Goal: Task Accomplishment & Management: Complete application form

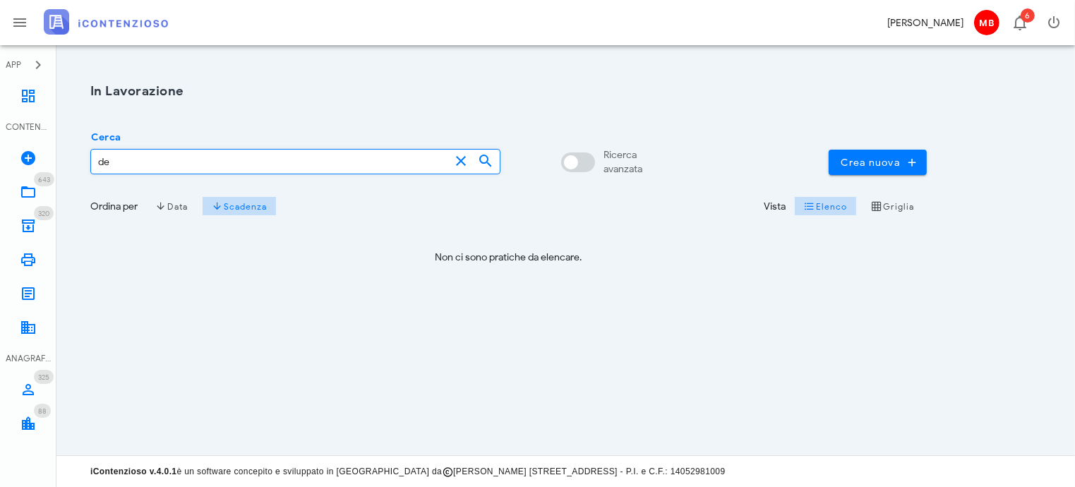
type input "d"
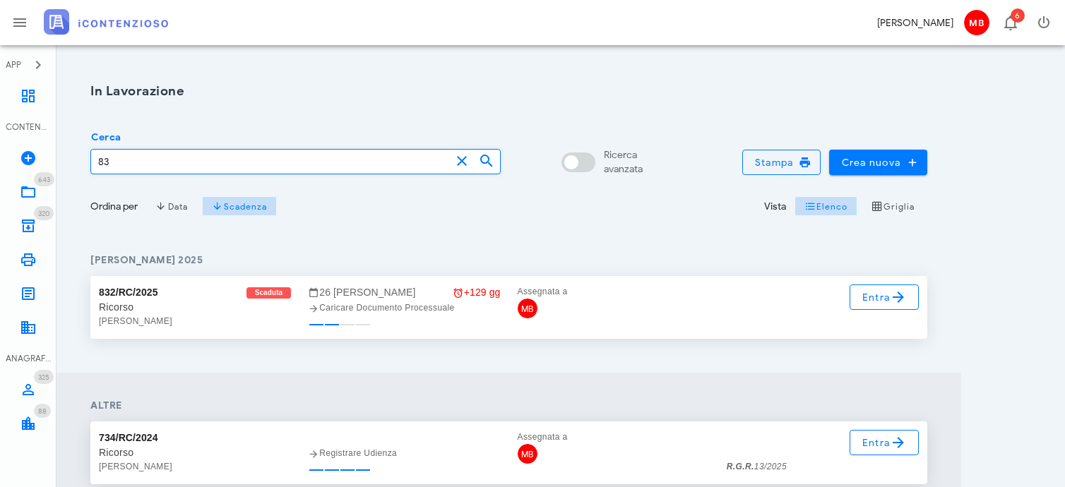
type input "8"
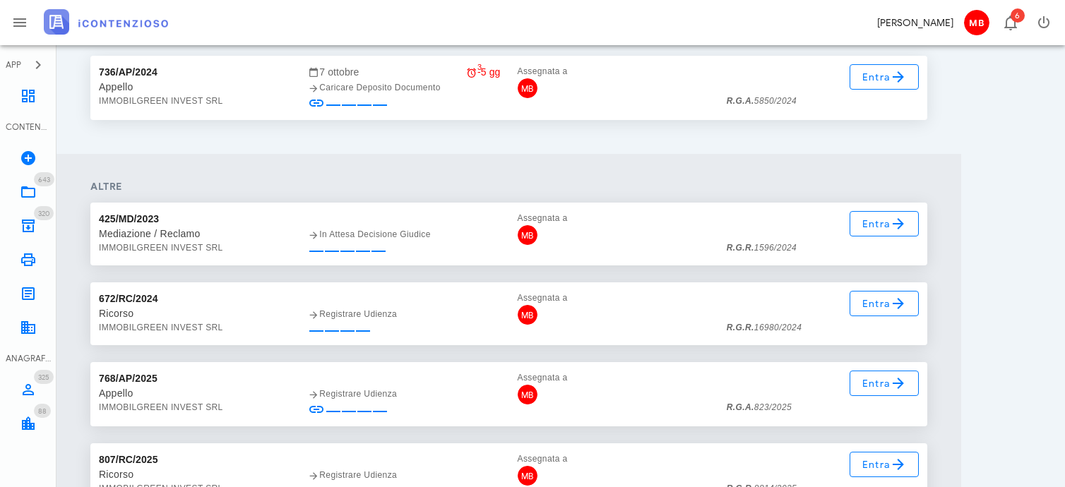
scroll to position [212, 0]
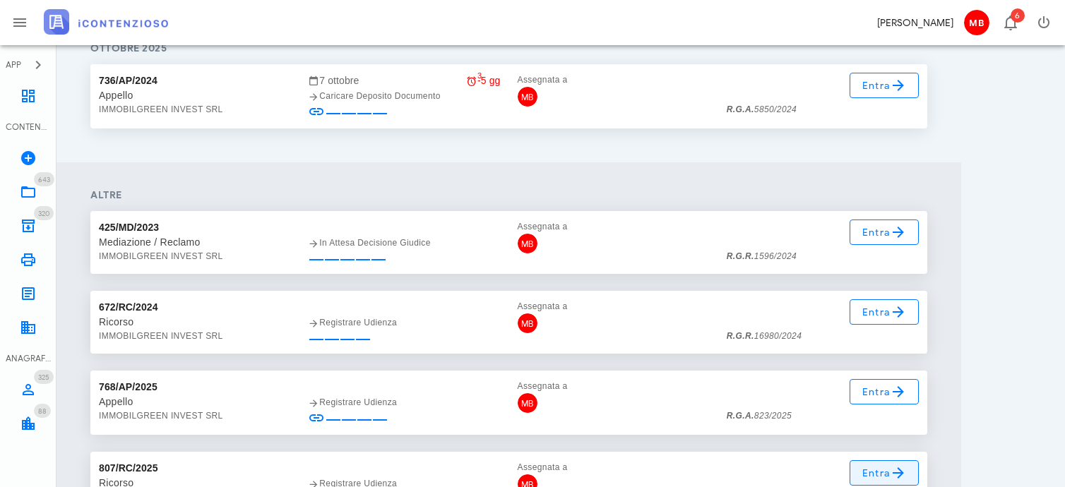
type input "immobilgreen"
click at [876, 393] on span "Entra" at bounding box center [884, 391] width 46 height 17
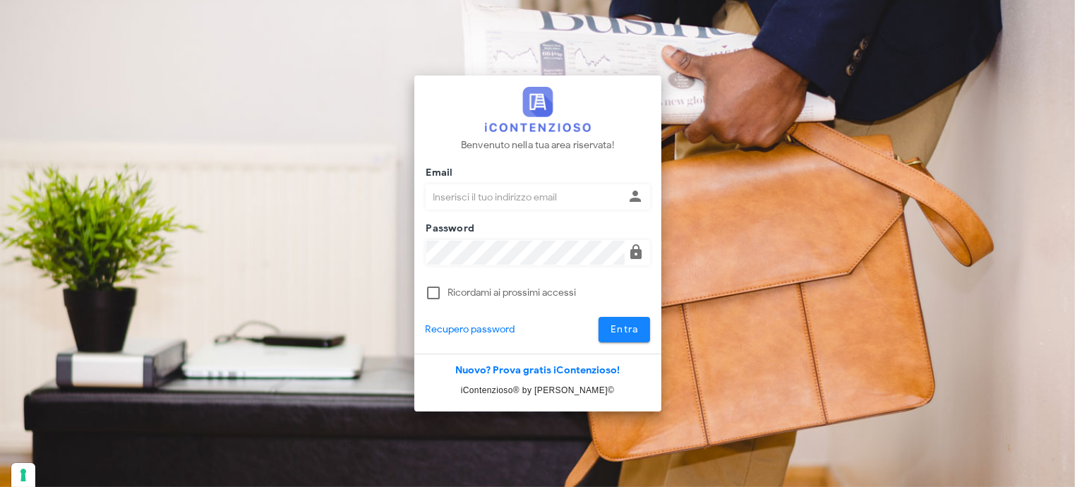
type input "avvocatobrunomaviglia@gmail.com"
click at [619, 327] on span "Entra" at bounding box center [624, 329] width 29 height 12
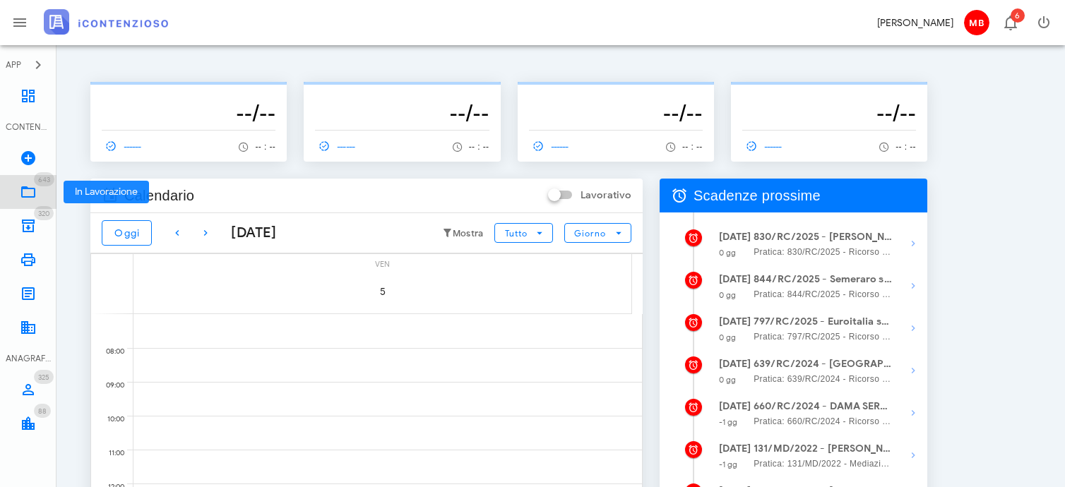
click at [25, 189] on icon at bounding box center [28, 192] width 17 height 17
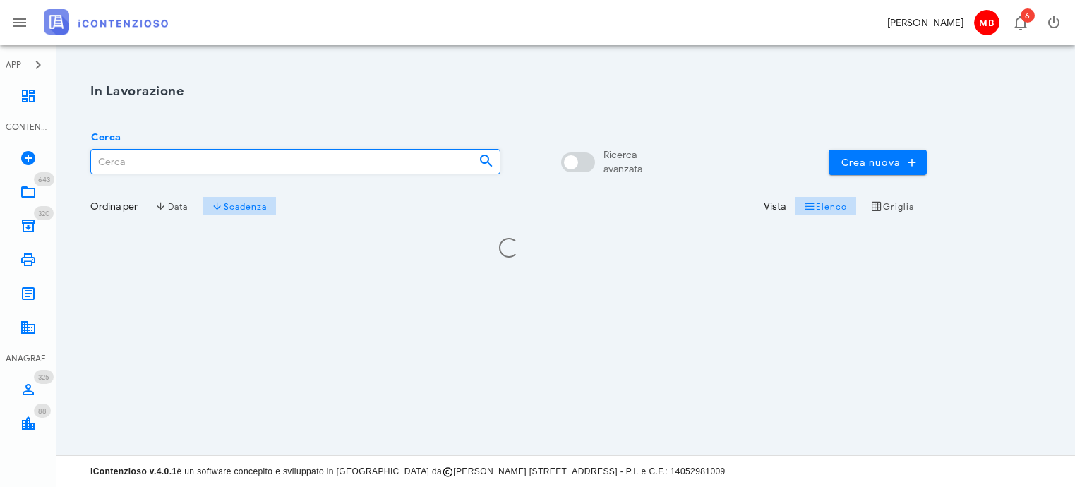
click at [158, 162] on input "Cerca" at bounding box center [279, 162] width 376 height 24
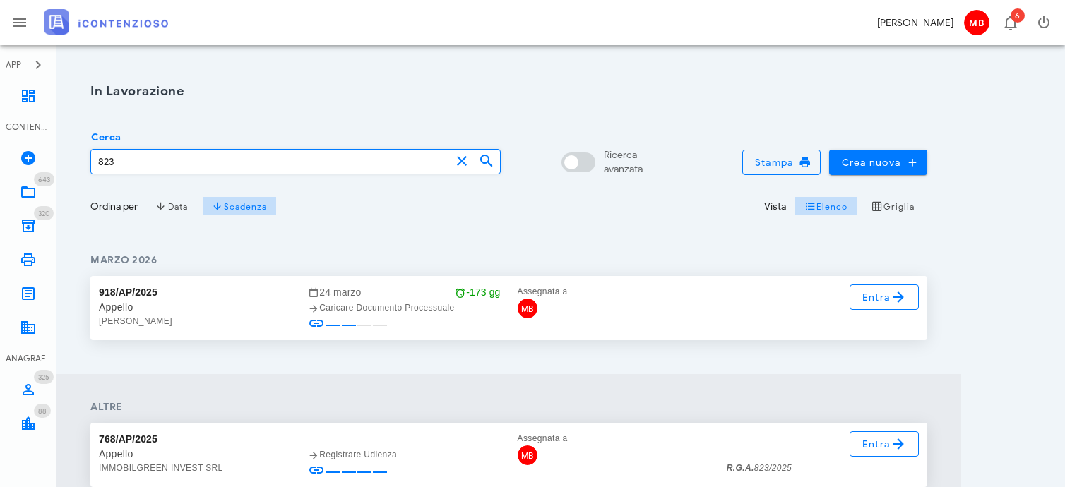
scroll to position [141, 0]
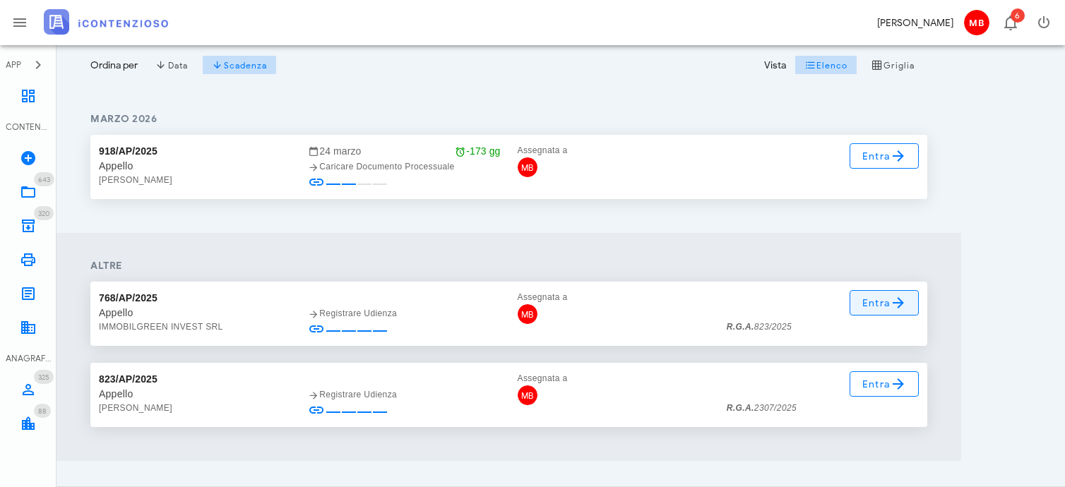
type input "823"
click at [869, 302] on span "Entra" at bounding box center [884, 302] width 46 height 17
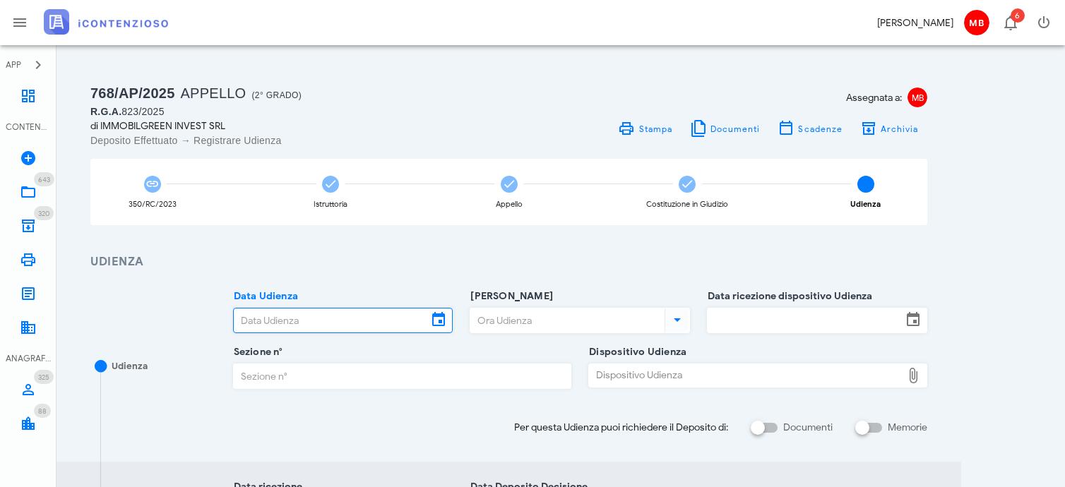
click at [386, 327] on input "Data Udienza" at bounding box center [331, 321] width 194 height 24
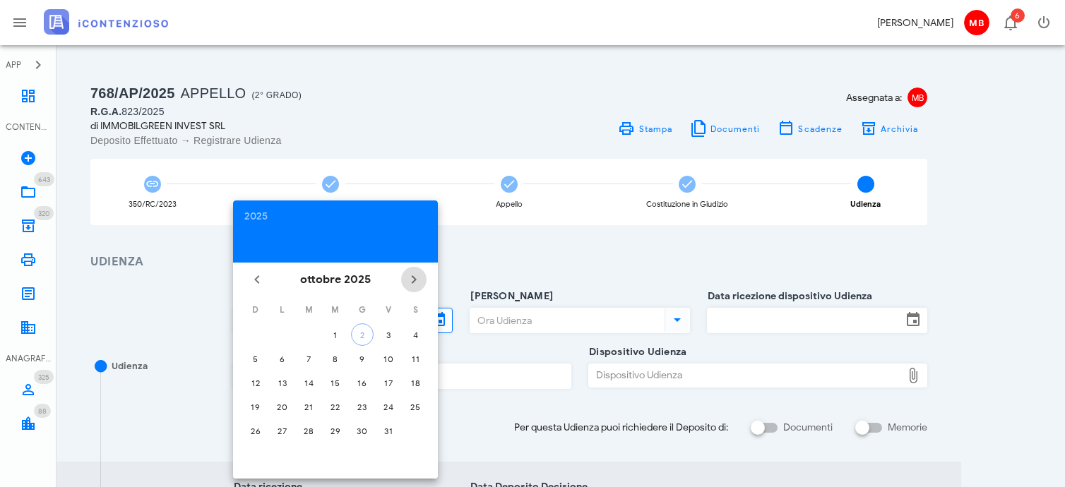
click at [412, 279] on icon "Il prossimo mese" at bounding box center [413, 279] width 17 height 17
click at [306, 335] on div "2" at bounding box center [308, 335] width 23 height 11
type input "02/12/2025"
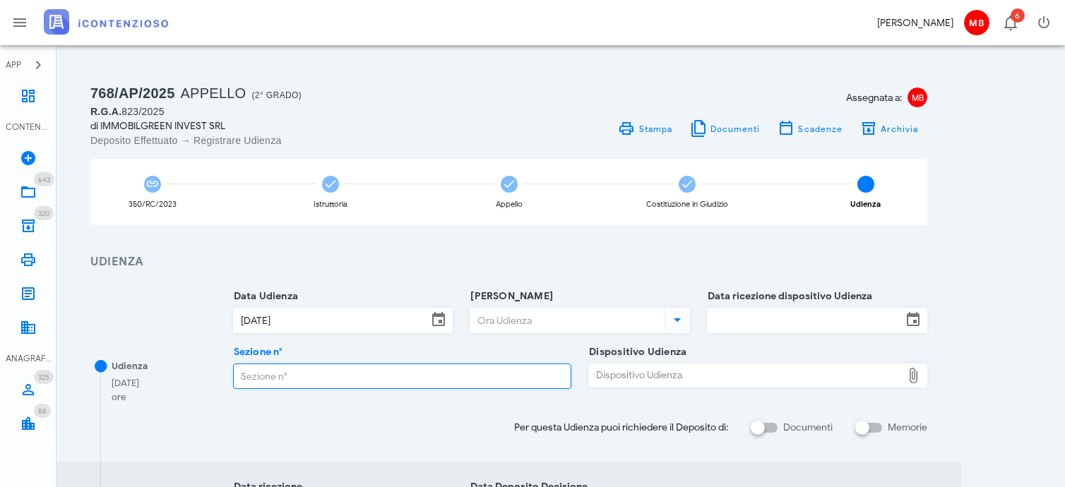
click at [424, 364] on input "Sezione n°" at bounding box center [403, 376] width 338 height 24
type input "4"
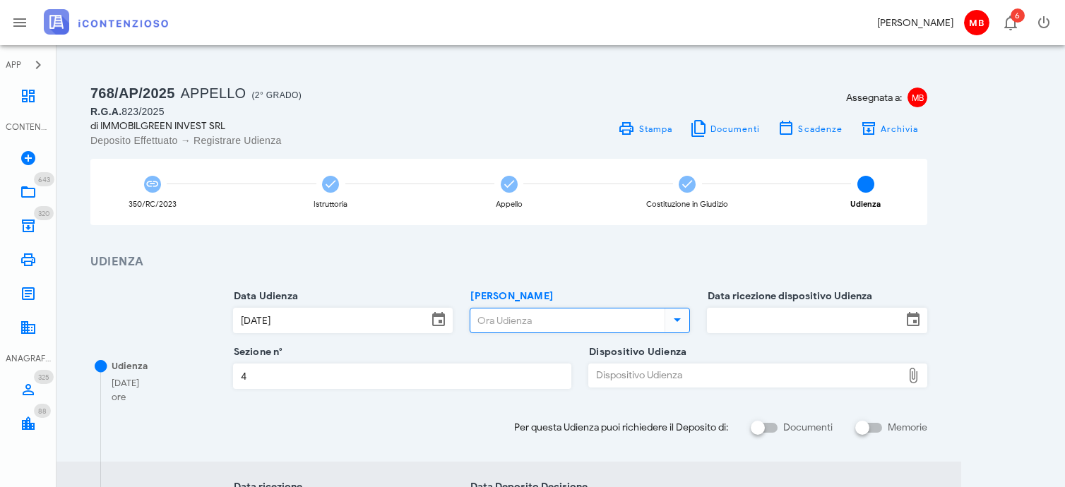
click at [494, 316] on input "Ora Udienza" at bounding box center [565, 321] width 191 height 24
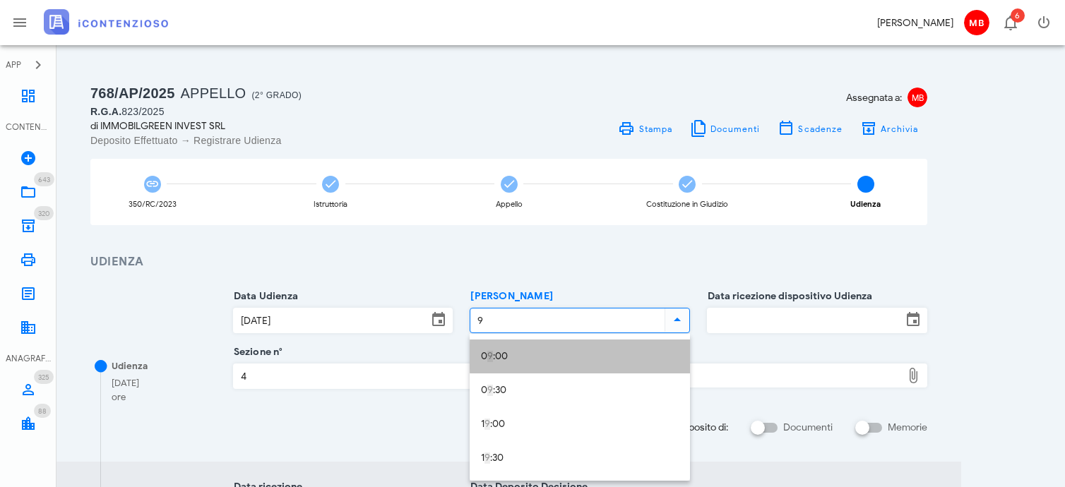
click at [508, 353] on div "0 9 :00" at bounding box center [580, 357] width 198 height 12
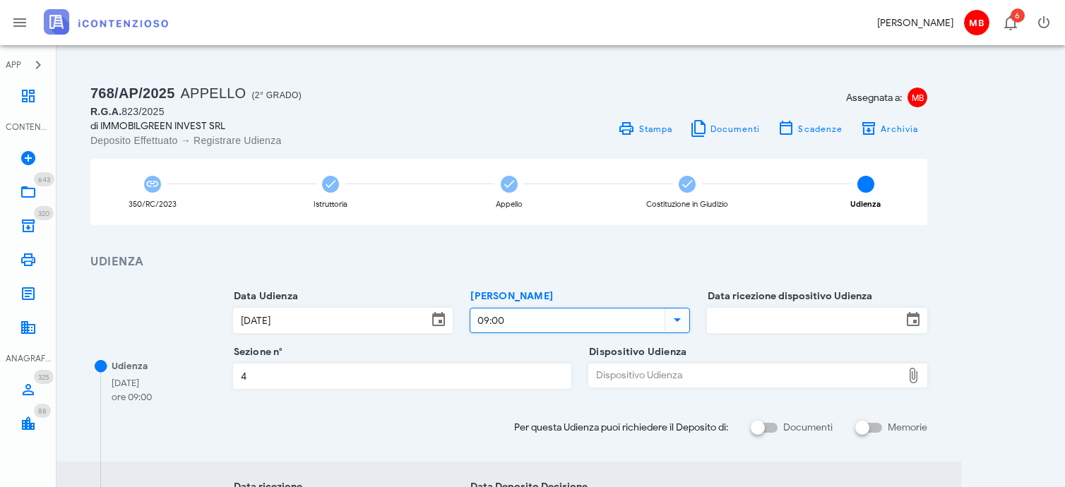
type input "09:00"
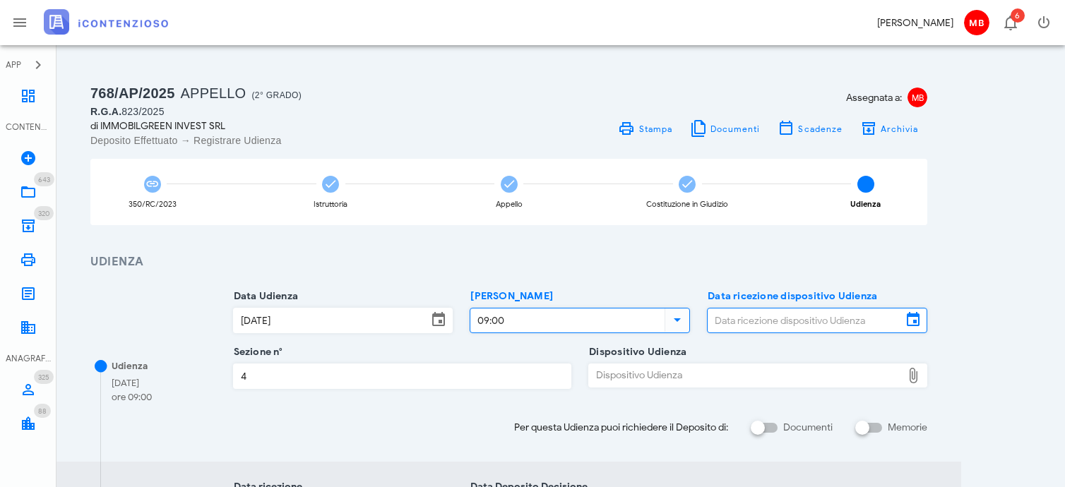
click at [740, 319] on input "Data ricezione dispositivo Udienza" at bounding box center [805, 321] width 194 height 24
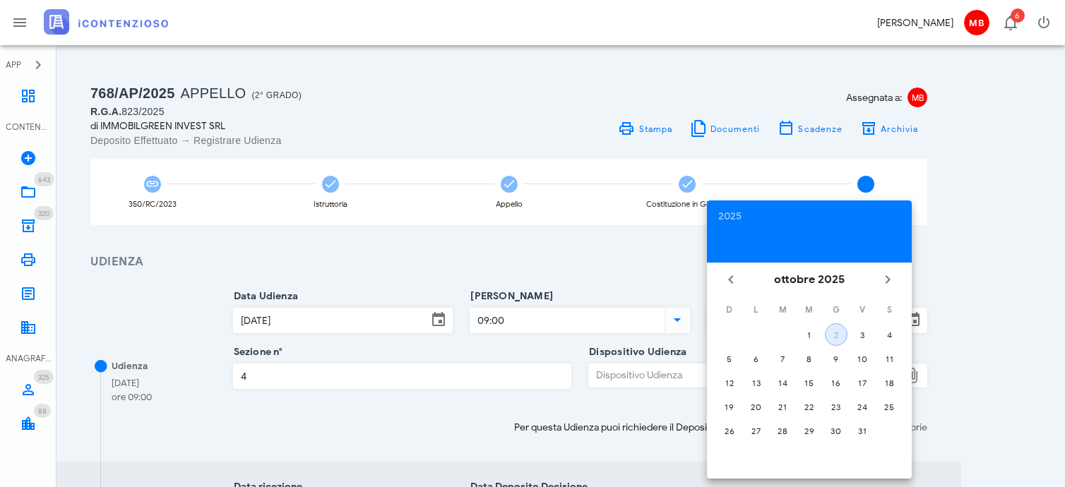
click at [837, 333] on div "2" at bounding box center [835, 335] width 21 height 11
type input "[DATE]"
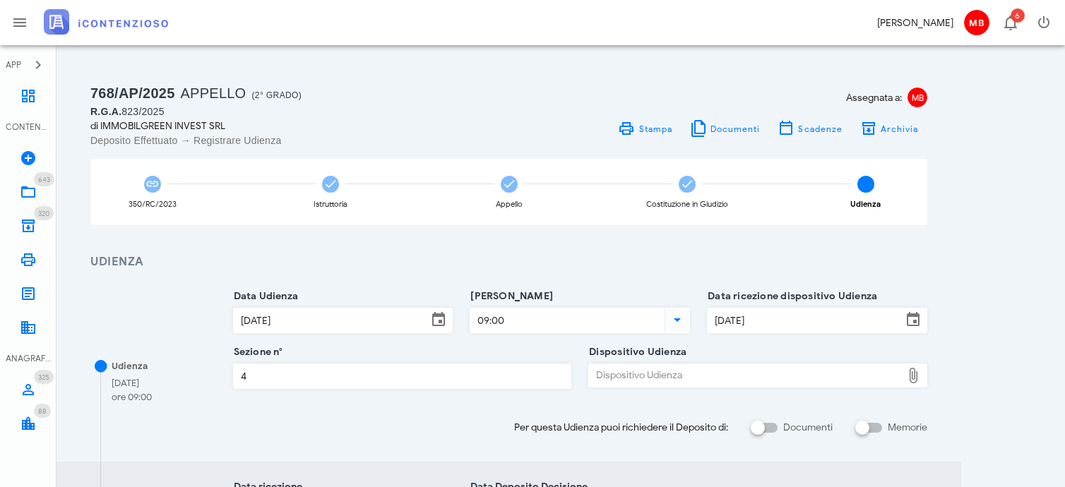
click at [692, 369] on div "Dispositivo Udienza" at bounding box center [745, 375] width 313 height 23
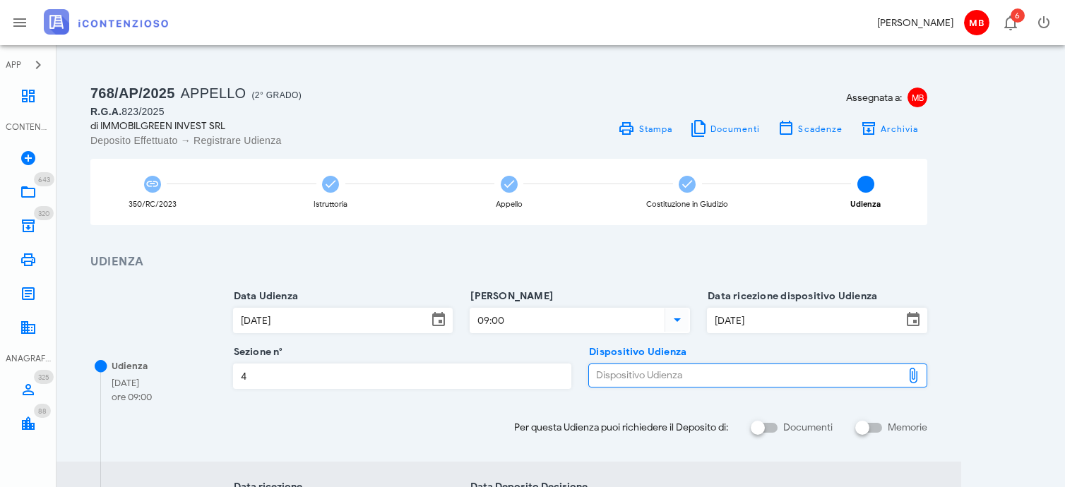
type input "C:\fakepath\AvvTratt___823_2025.pdf"
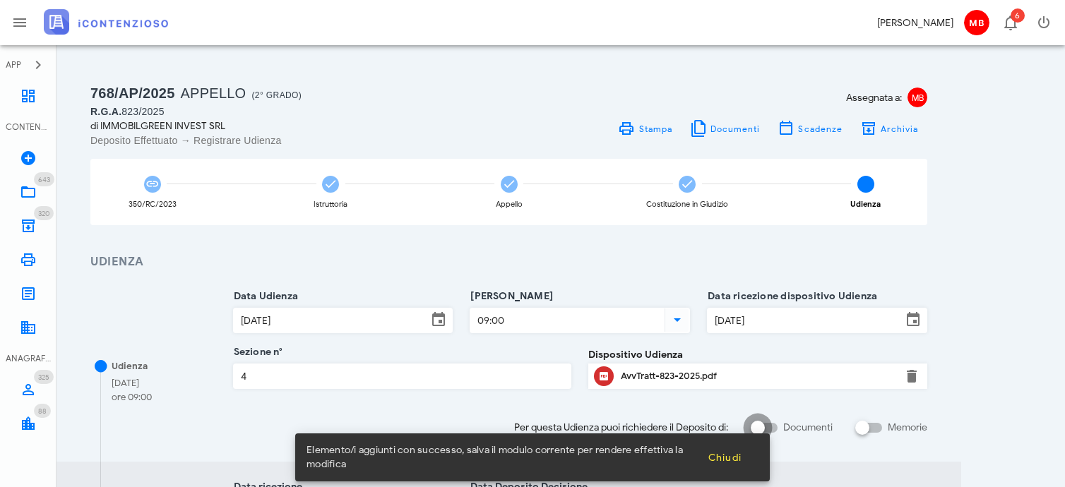
click at [760, 426] on div at bounding box center [758, 428] width 24 height 24
checkbox input "true"
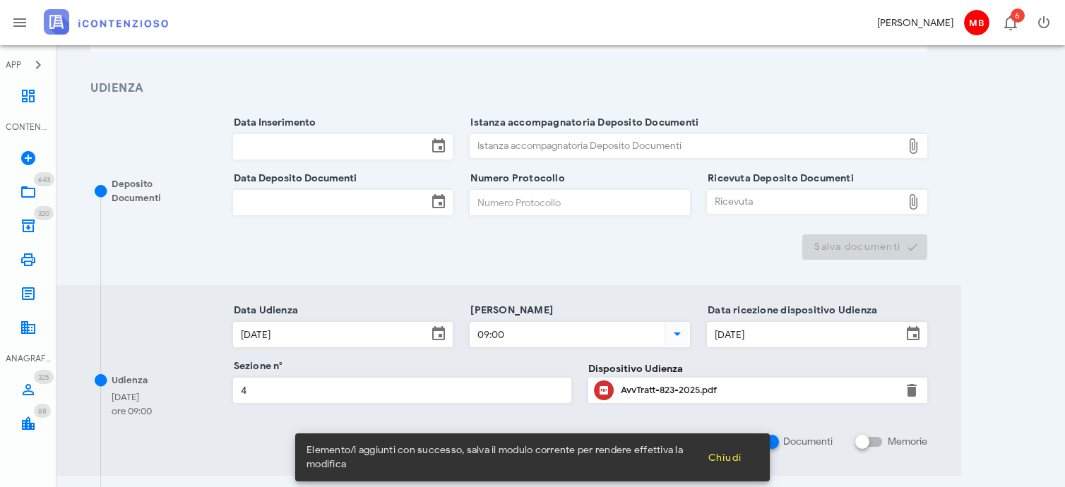
scroll to position [282, 0]
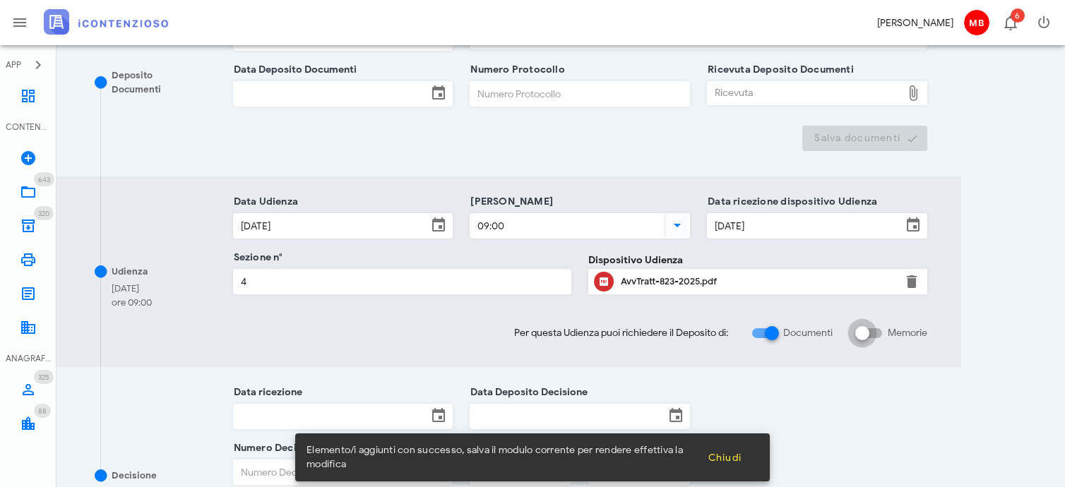
click at [866, 333] on div at bounding box center [862, 333] width 24 height 24
checkbox input "true"
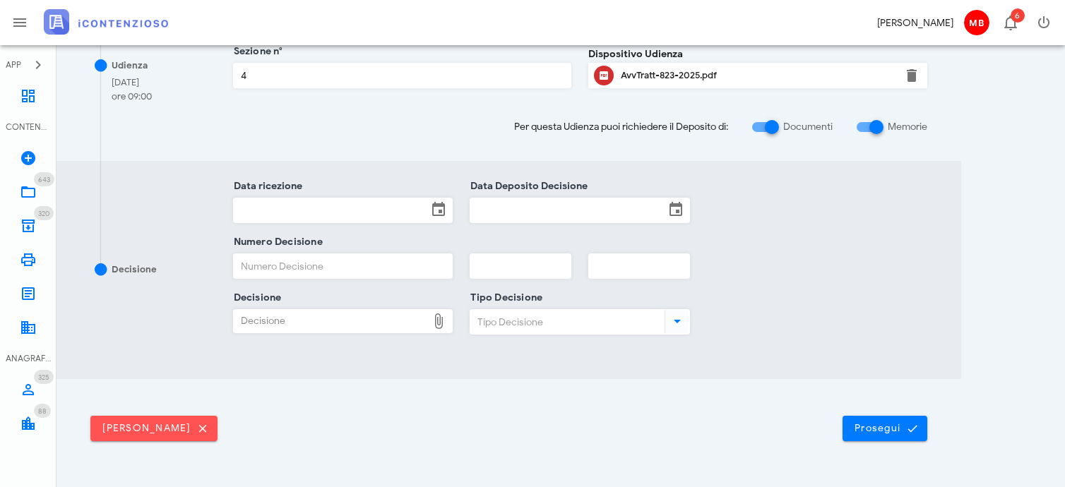
scroll to position [710, 0]
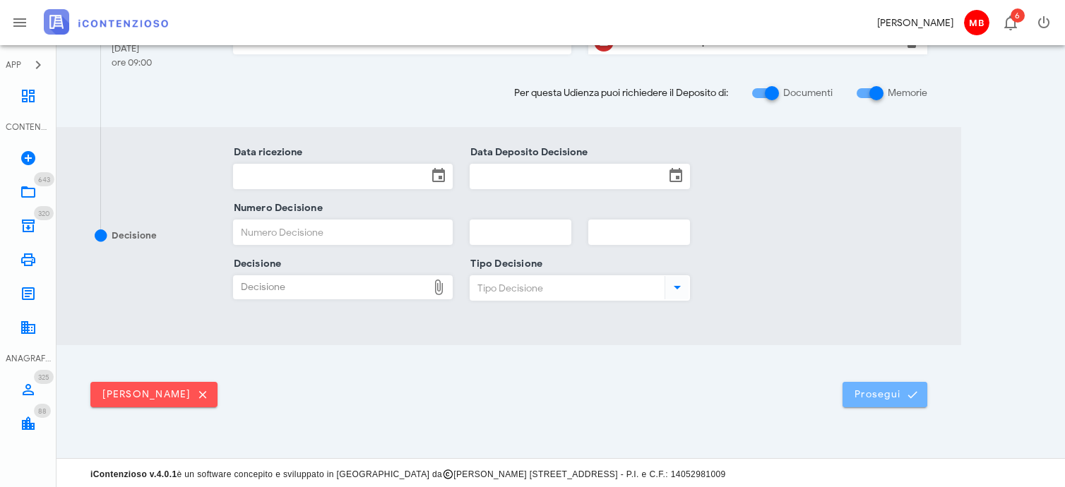
click at [890, 388] on span "Prosegui" at bounding box center [885, 394] width 62 height 13
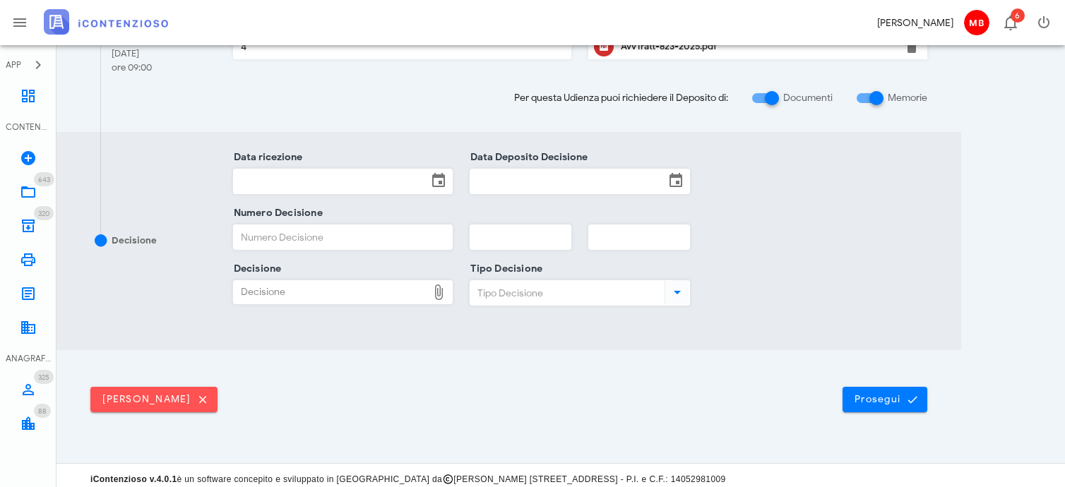
scroll to position [706, 0]
click at [900, 396] on span "Prosegui" at bounding box center [885, 399] width 62 height 13
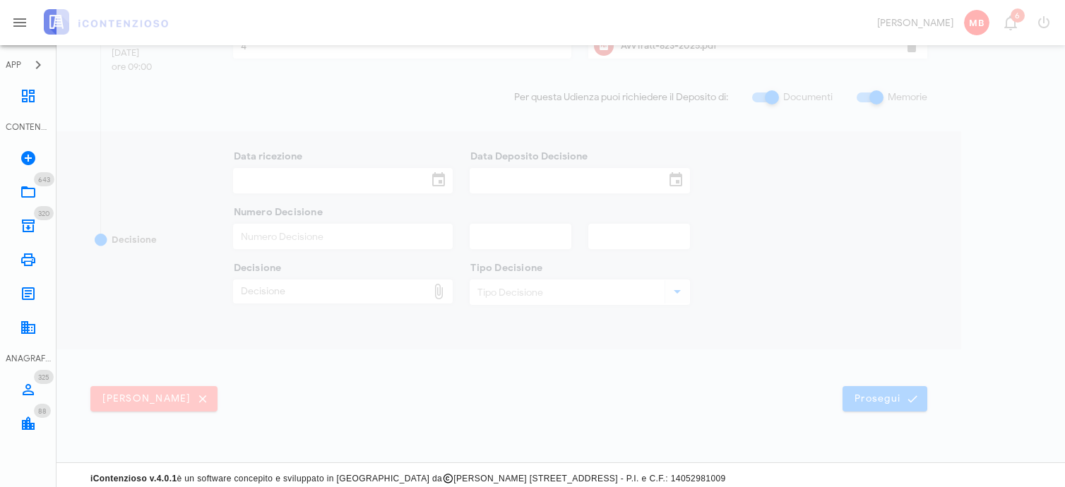
scroll to position [0, 0]
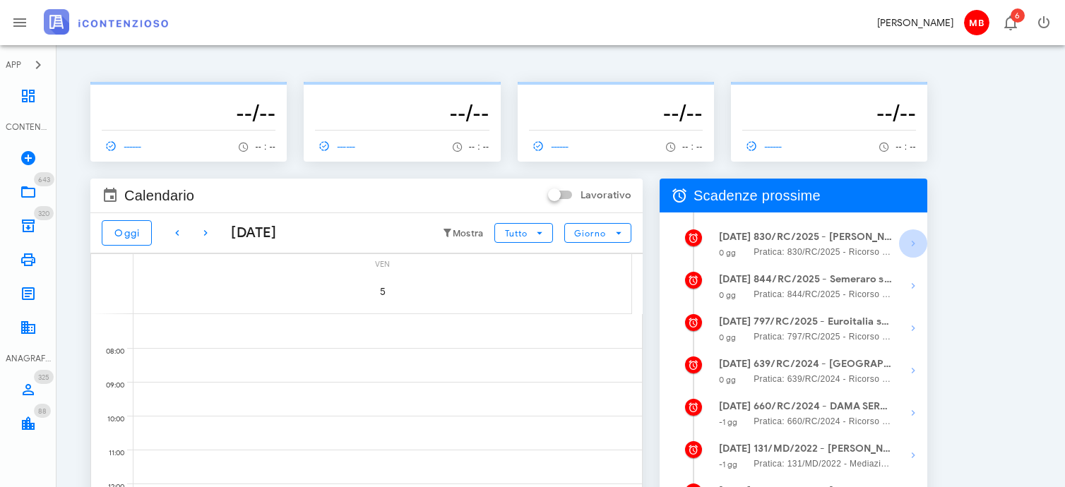
click at [912, 241] on icon "button" at bounding box center [913, 243] width 17 height 17
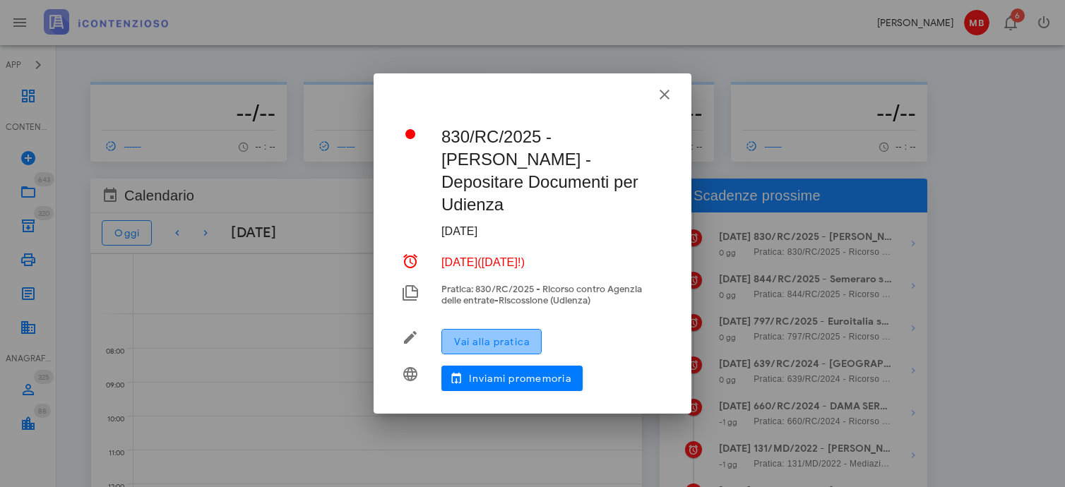
click at [525, 336] on span "Vai alla pratica" at bounding box center [491, 342] width 76 height 12
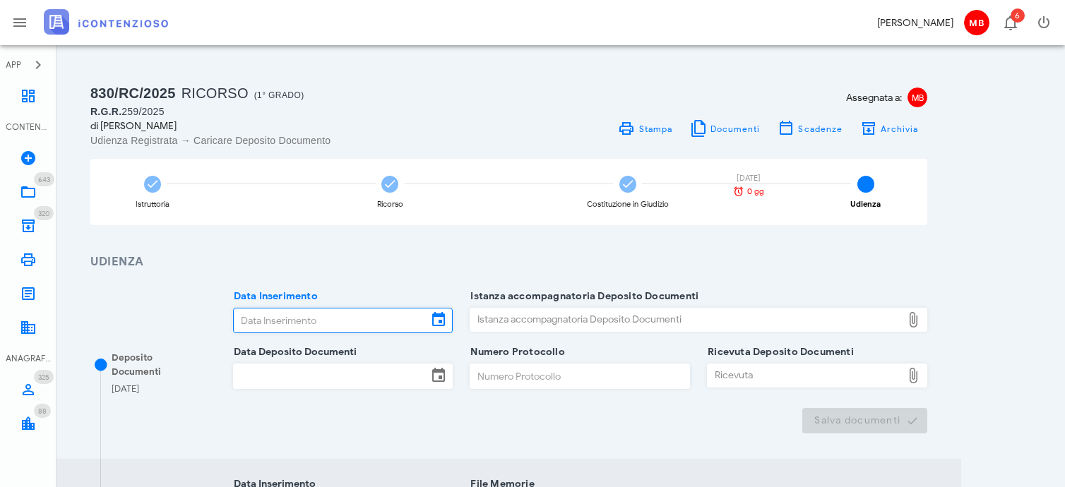
click at [376, 321] on input "Data Inserimento" at bounding box center [331, 321] width 194 height 24
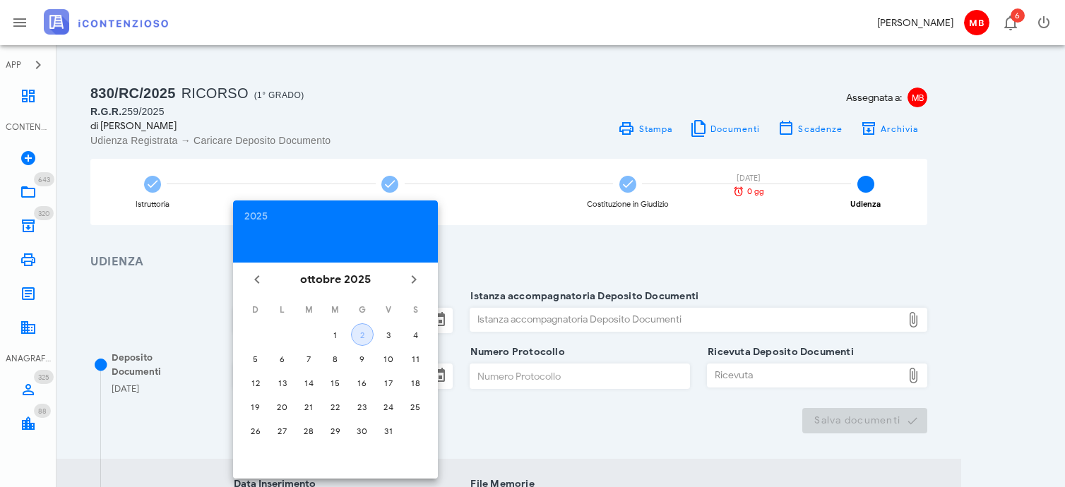
click at [362, 330] on div "2" at bounding box center [362, 335] width 21 height 11
type input "02/10/2025"
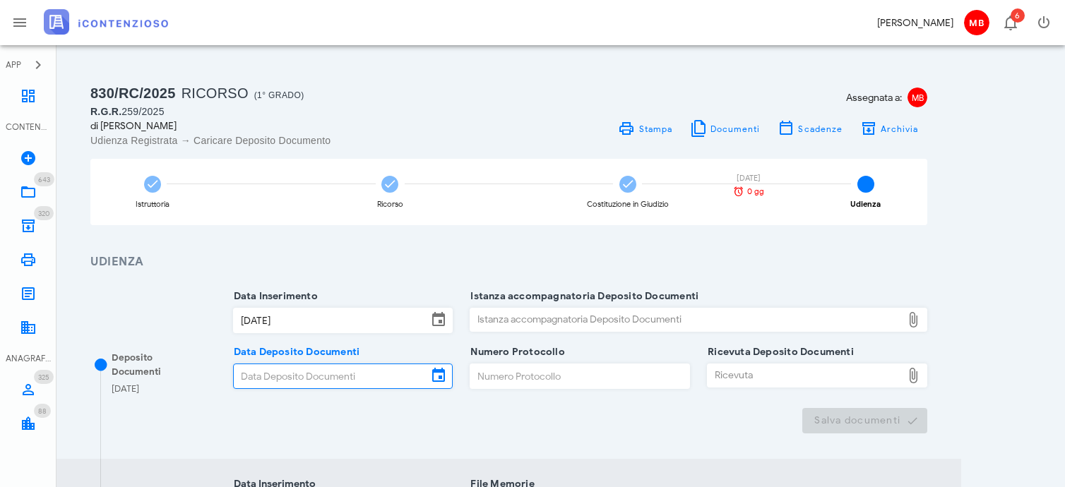
click at [345, 371] on input "Data Deposito Documenti" at bounding box center [331, 376] width 194 height 24
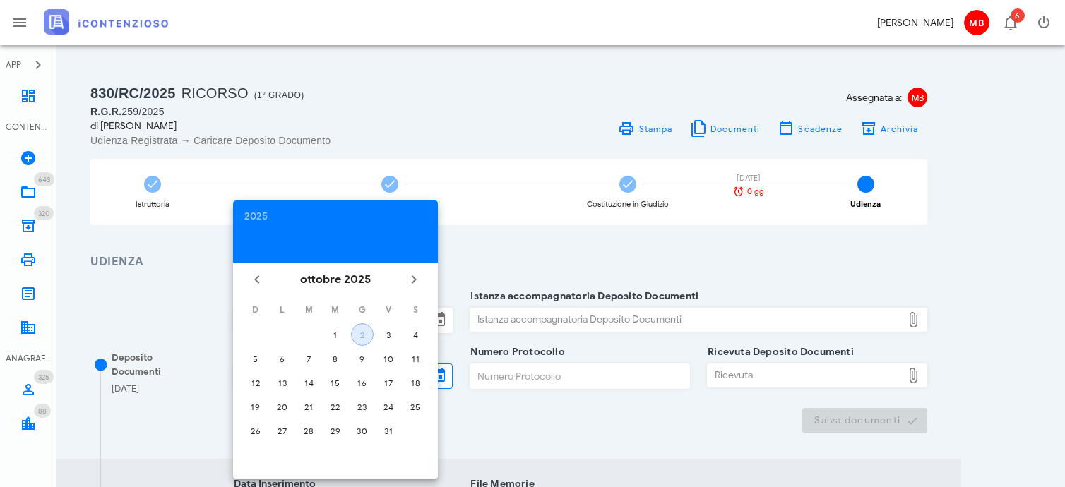
drag, startPoint x: 357, startPoint y: 335, endPoint x: 378, endPoint y: 340, distance: 21.9
click at [359, 335] on div "2" at bounding box center [362, 335] width 21 height 11
type input "[DATE]"
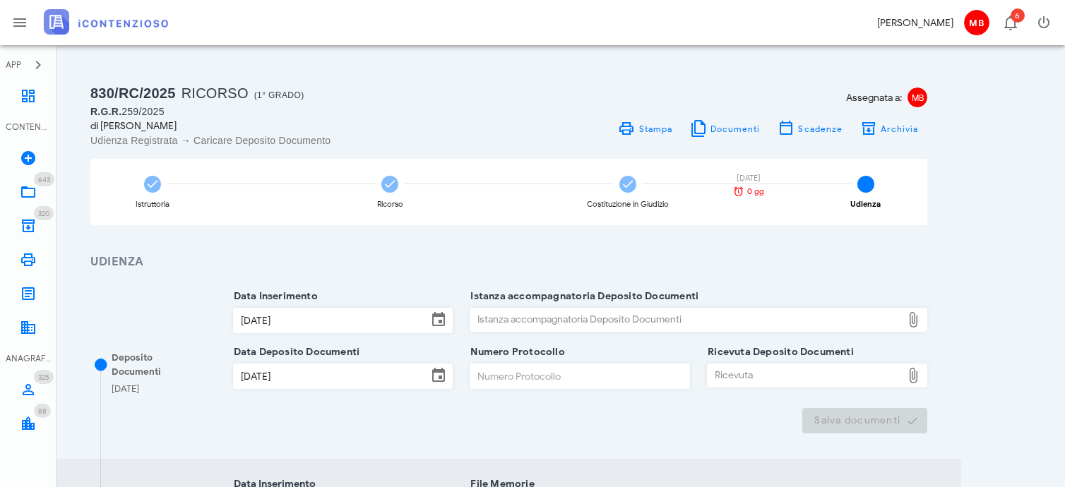
click at [491, 324] on div "Istanza accompagnatoria Deposito Documenti" at bounding box center [685, 320] width 431 height 23
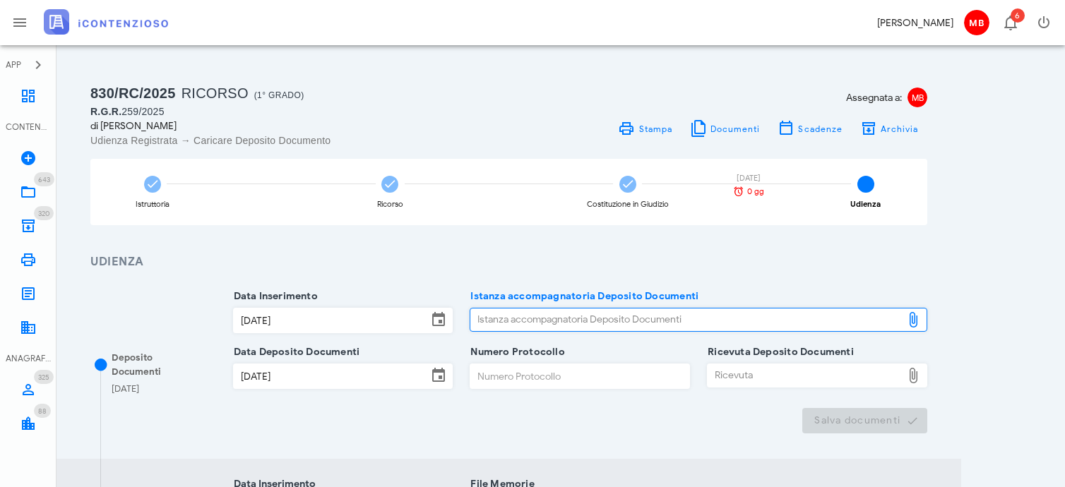
type input "C:\fakepath\NOTA_DI_DEPOSITO_D-3699293-2025.pdf"
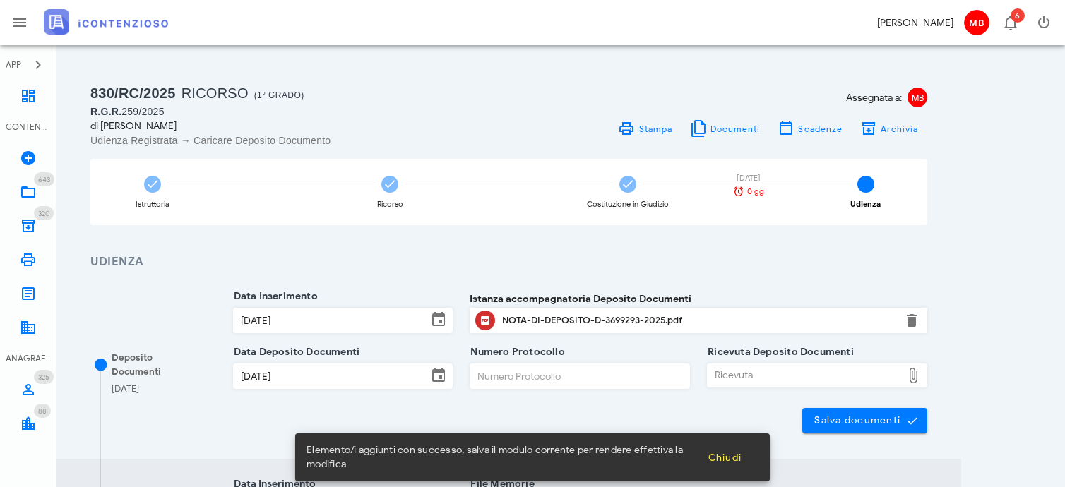
click at [758, 381] on div "Ricevuta" at bounding box center [805, 375] width 194 height 23
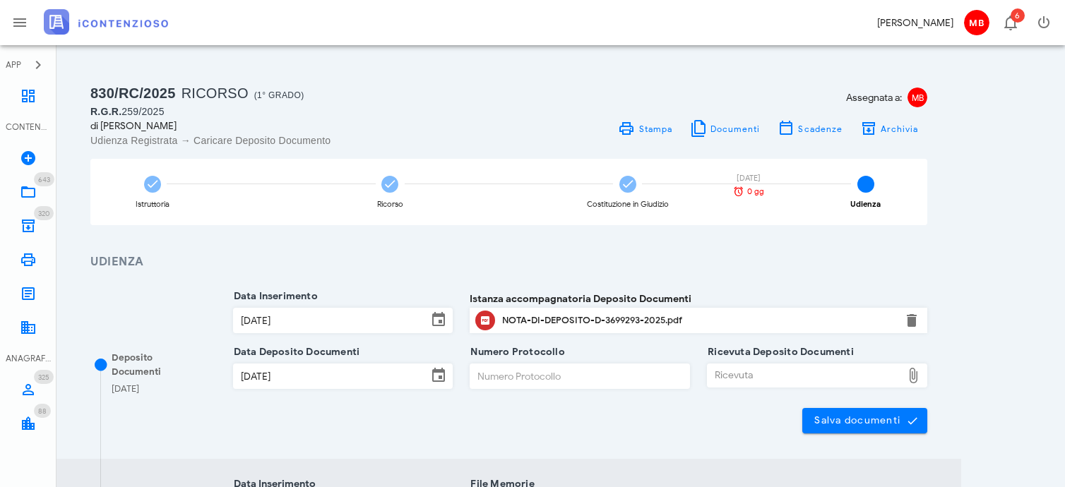
type input "C:\fakepath\NIR_D-3699293-2025.pdf"
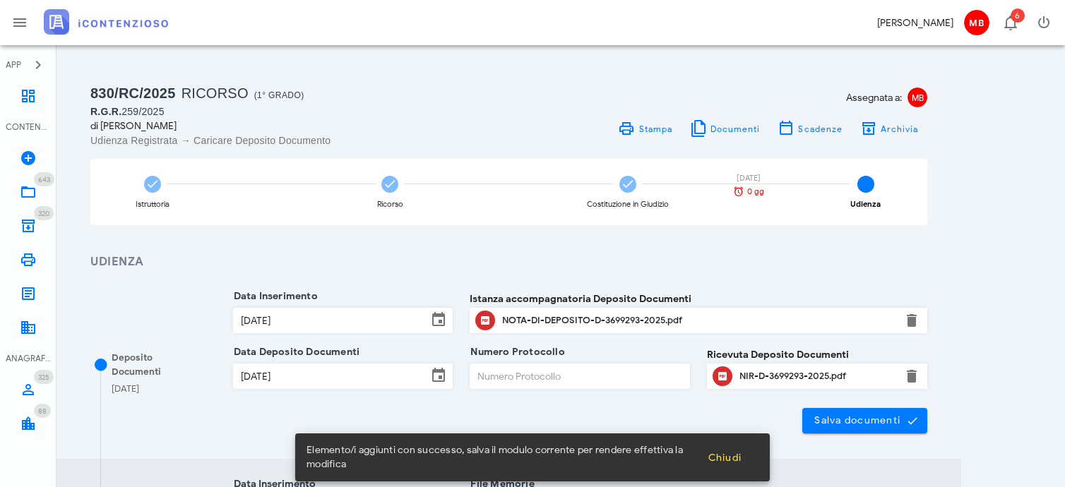
click at [497, 374] on input "Numero Protocollo" at bounding box center [579, 376] width 219 height 24
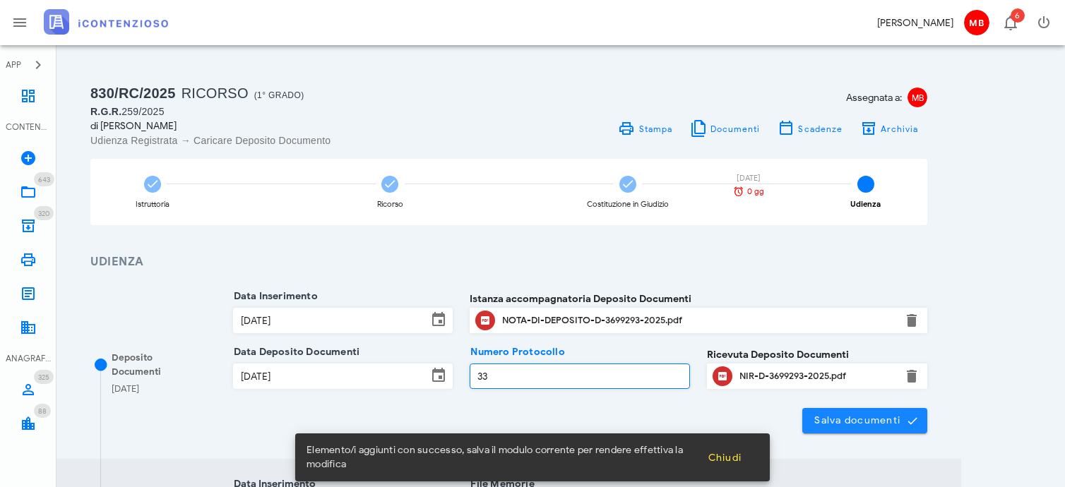
type input "33"
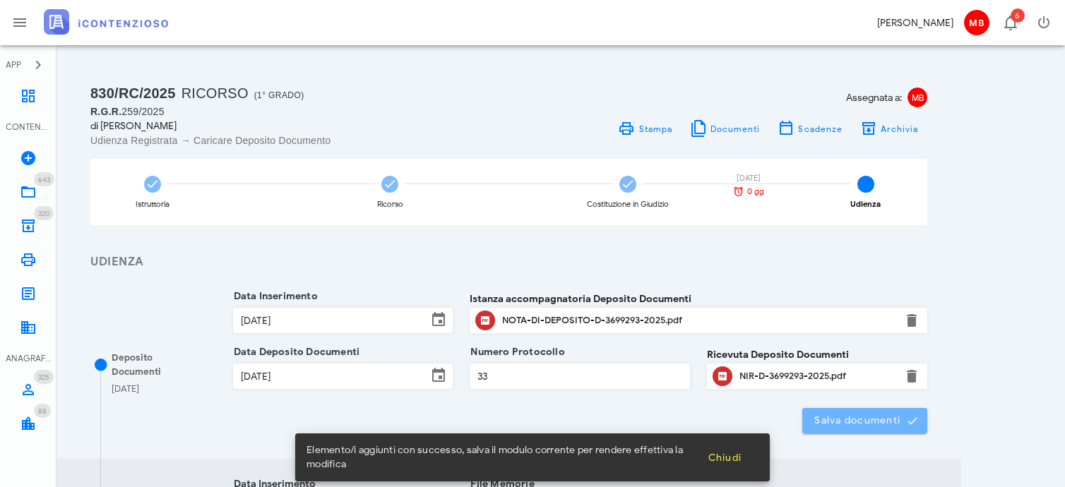
click at [851, 420] on span "Salva documenti" at bounding box center [864, 420] width 102 height 13
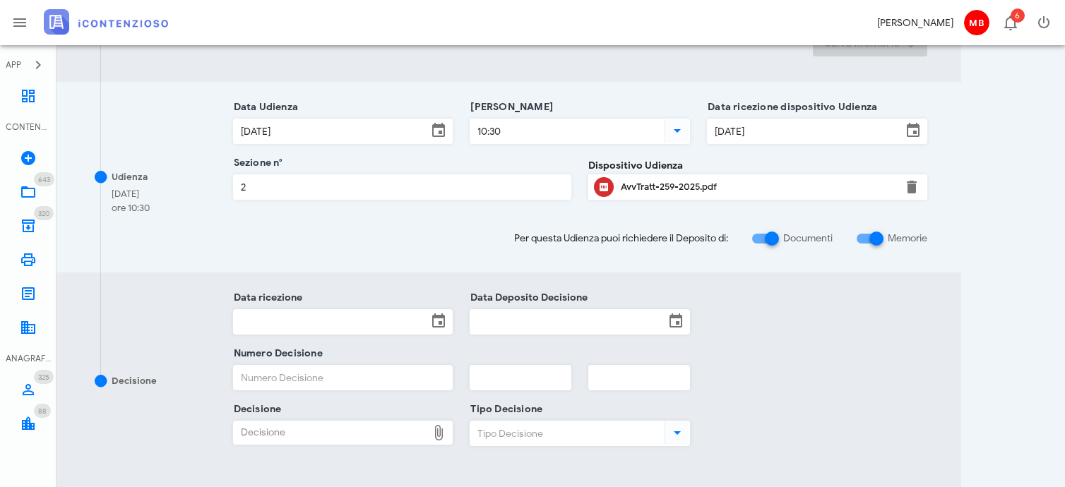
scroll to position [711, 0]
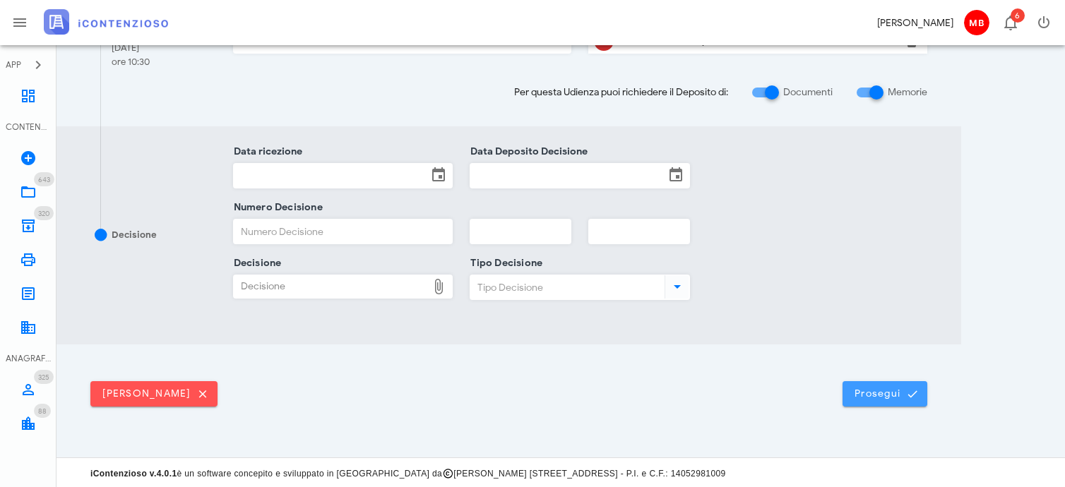
click at [883, 399] on button "Prosegui" at bounding box center [884, 393] width 85 height 25
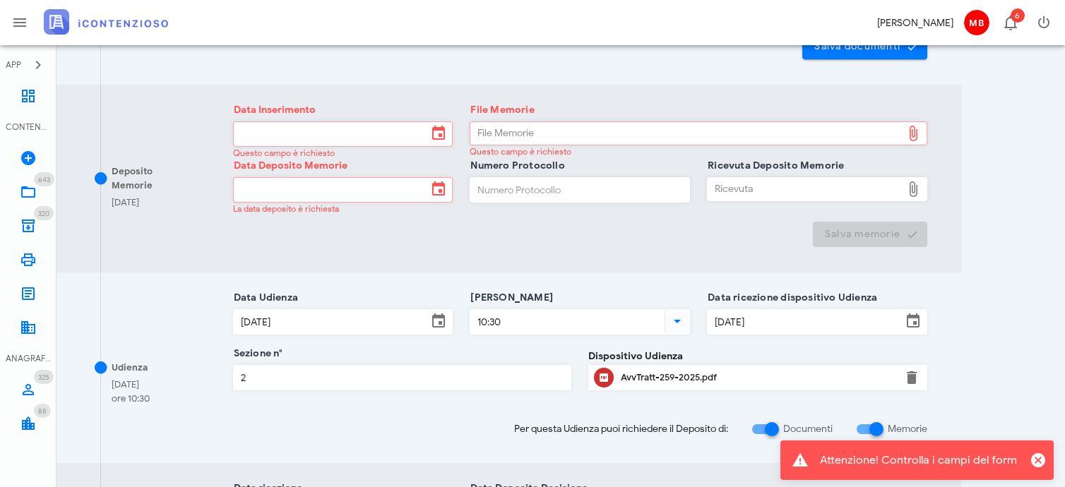
scroll to position [353, 0]
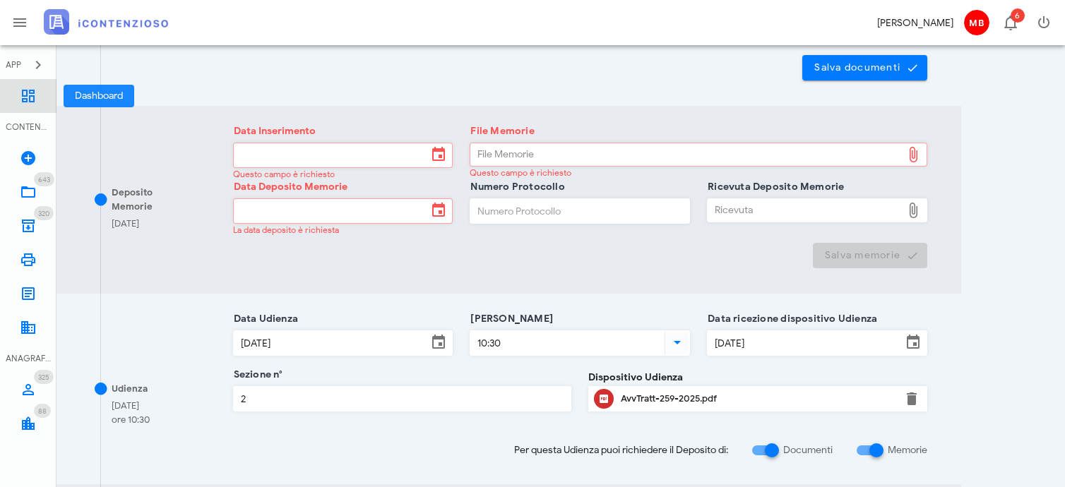
click at [33, 98] on icon at bounding box center [28, 96] width 17 height 17
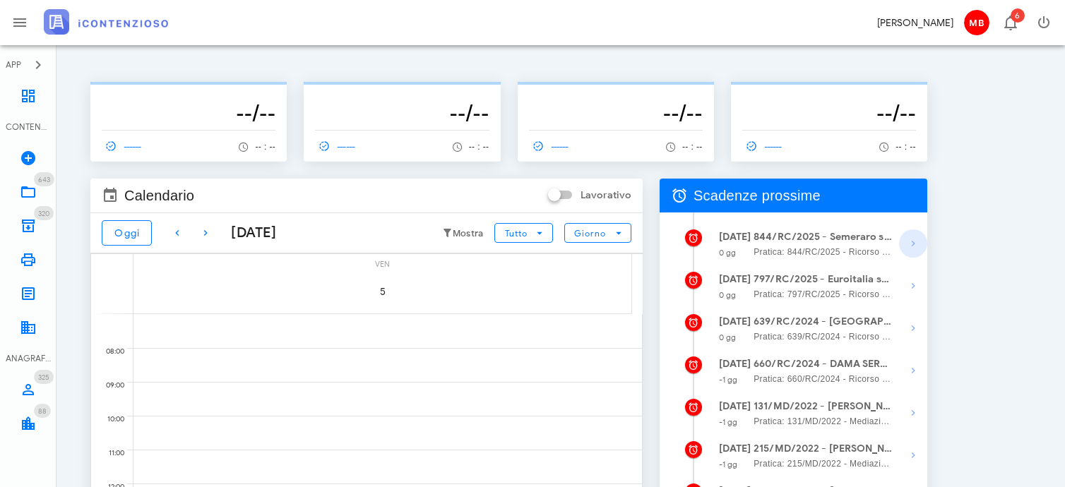
click at [909, 240] on icon "button" at bounding box center [913, 243] width 17 height 17
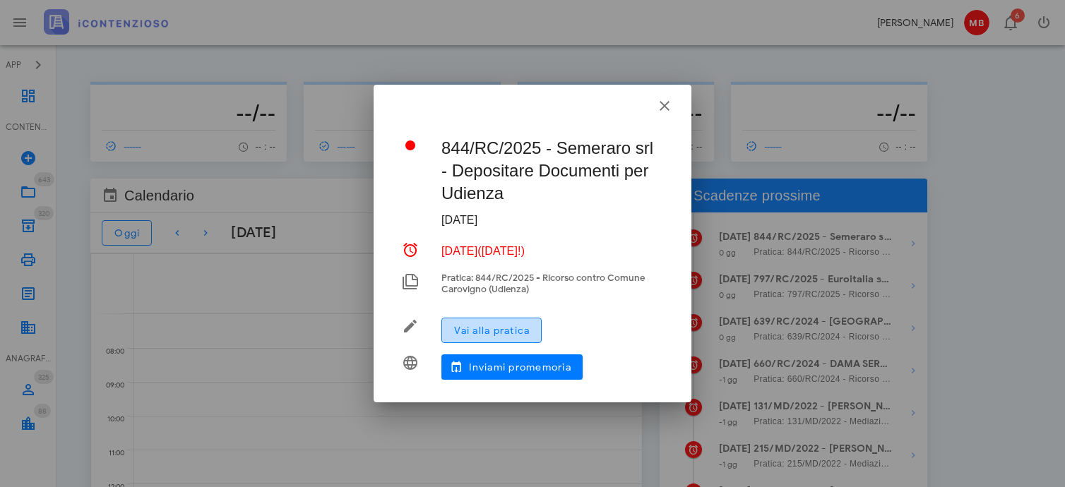
click at [508, 323] on button "Vai alla pratica" at bounding box center [491, 330] width 100 height 25
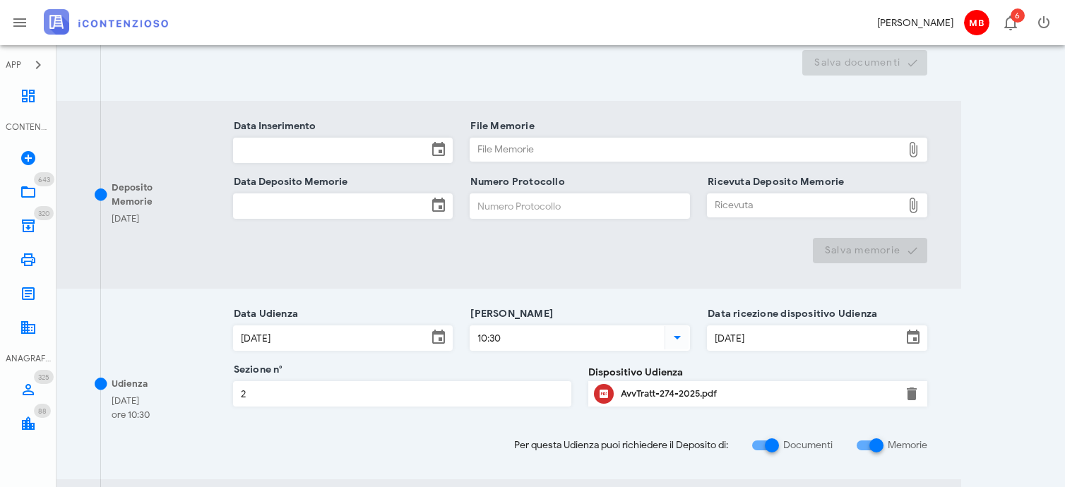
scroll to position [706, 0]
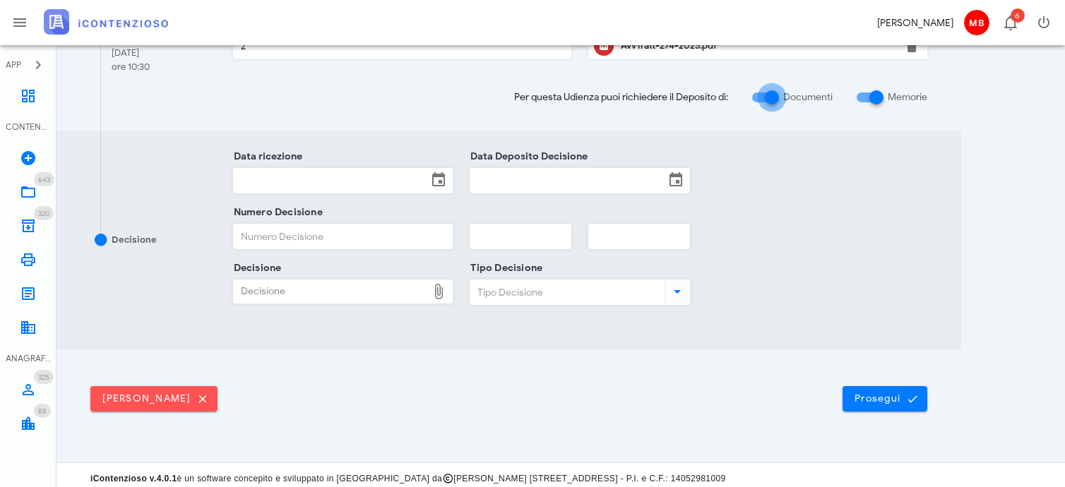
click at [776, 97] on div at bounding box center [772, 97] width 24 height 24
checkbox input "false"
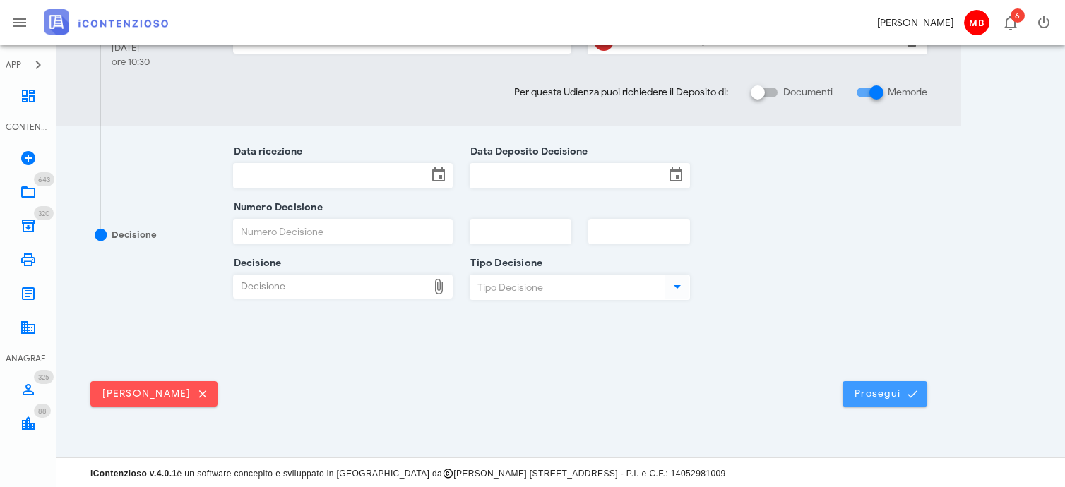
click at [890, 392] on span "Prosegui" at bounding box center [885, 394] width 62 height 13
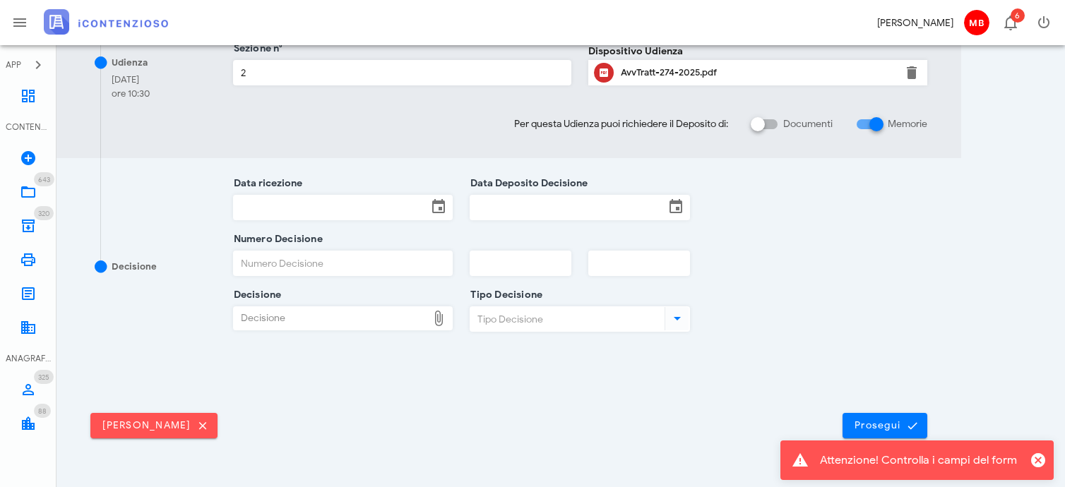
scroll to position [494, 0]
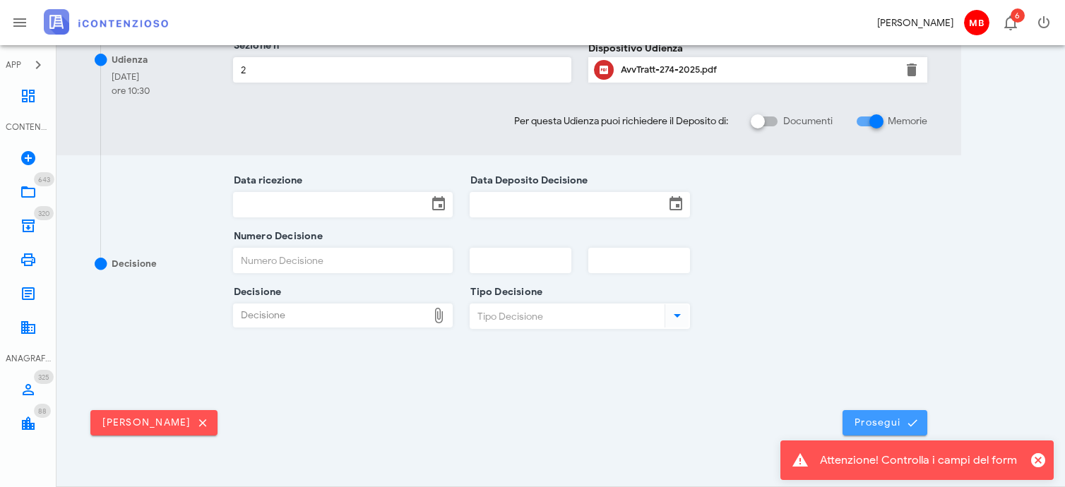
click at [919, 415] on button "Prosegui" at bounding box center [884, 422] width 85 height 25
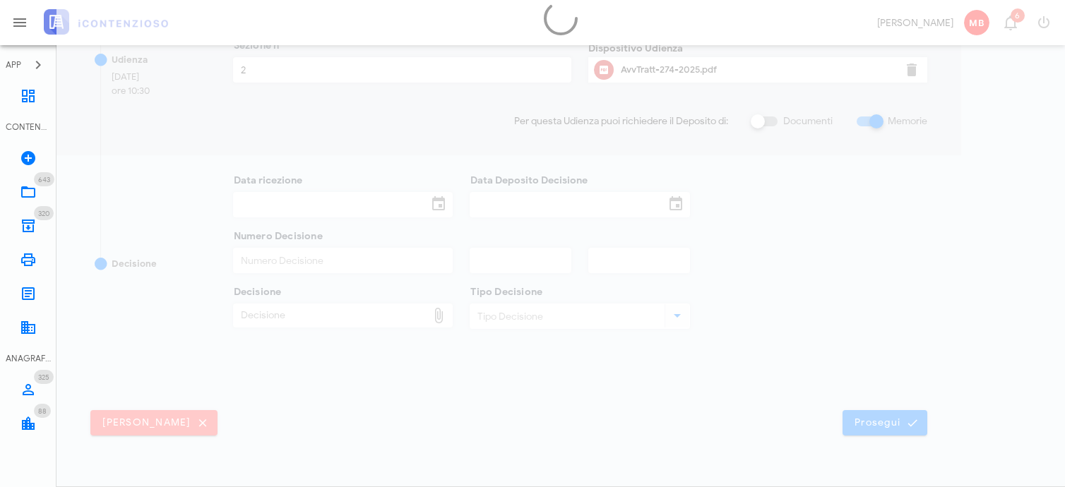
scroll to position [0, 0]
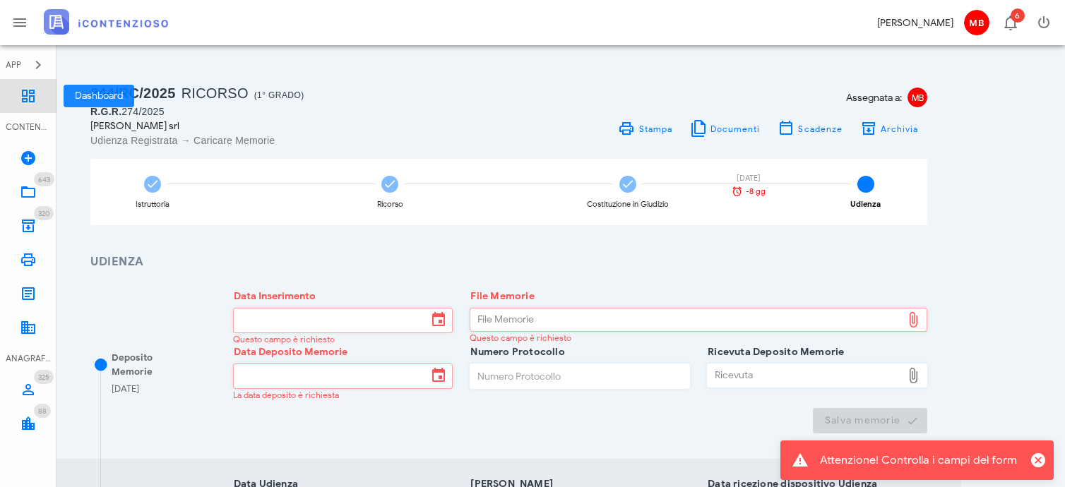
click at [31, 100] on icon at bounding box center [28, 96] width 17 height 17
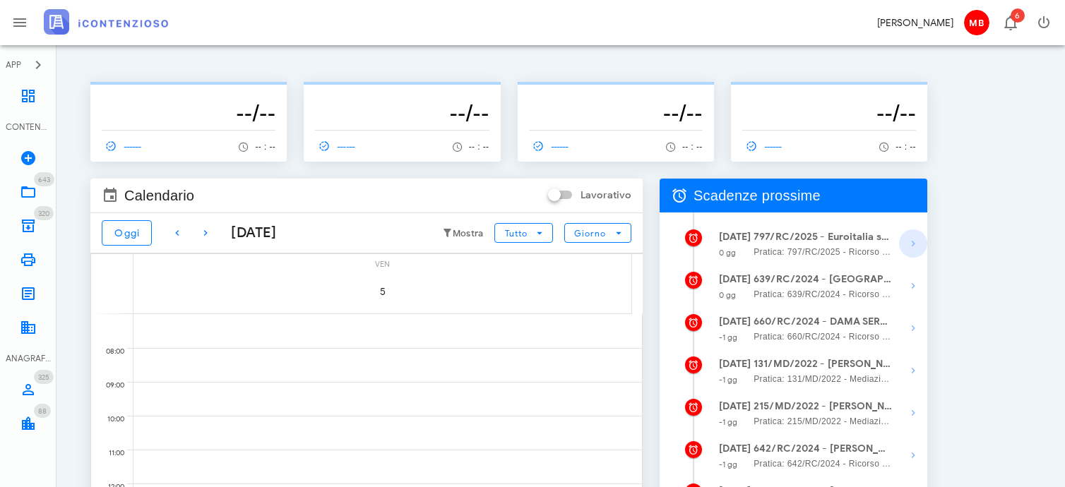
click at [912, 241] on icon "button" at bounding box center [913, 243] width 17 height 17
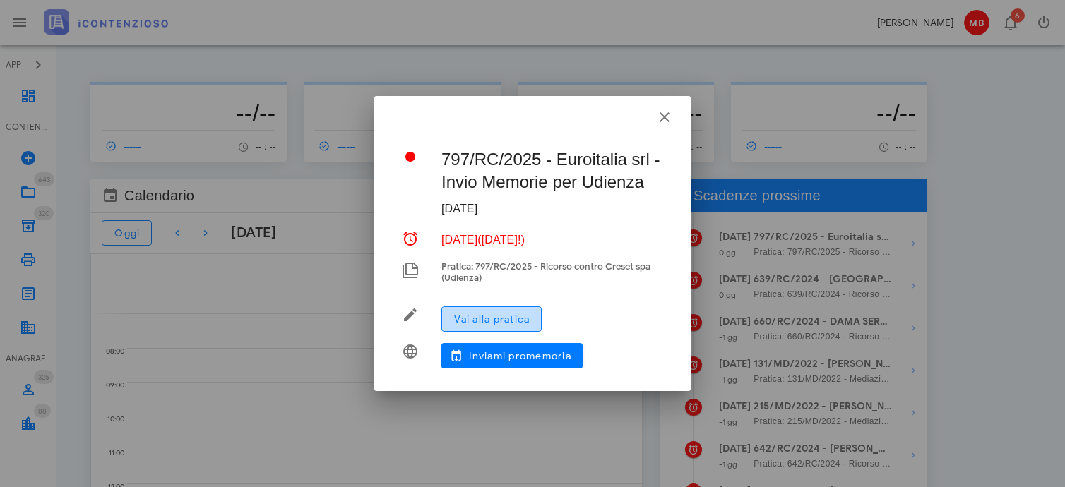
click at [503, 316] on span "Vai alla pratica" at bounding box center [491, 320] width 76 height 12
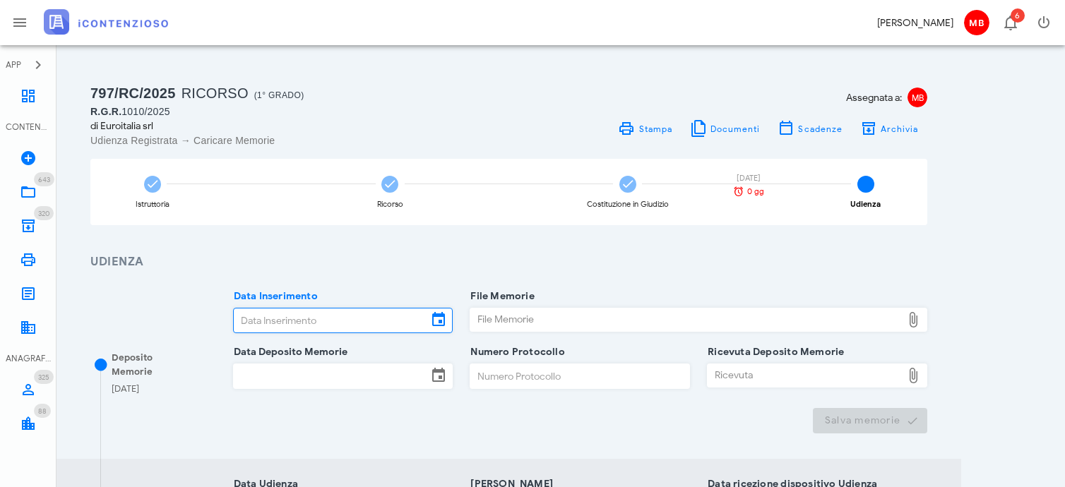
click at [410, 321] on input "Data Inserimento" at bounding box center [331, 321] width 194 height 24
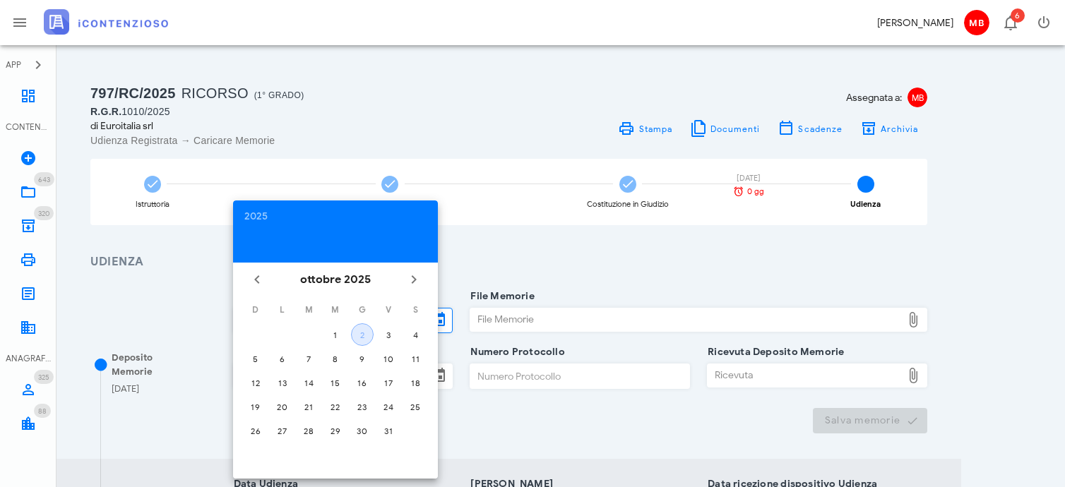
click at [366, 335] on div "2" at bounding box center [362, 335] width 21 height 11
type input "[DATE]"
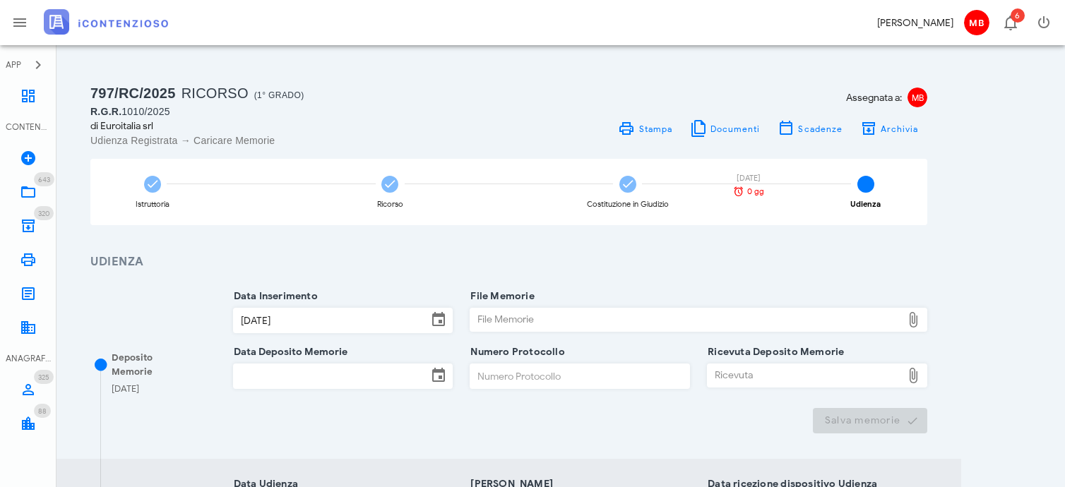
click at [336, 379] on input "Data Deposito Memorie" at bounding box center [331, 376] width 194 height 24
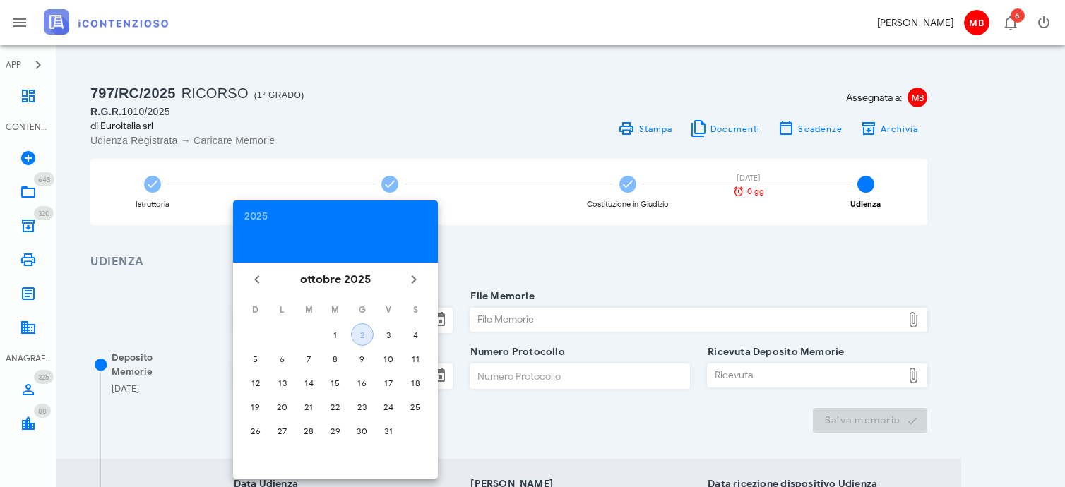
click at [359, 333] on div "2" at bounding box center [362, 335] width 21 height 11
type input "[DATE]"
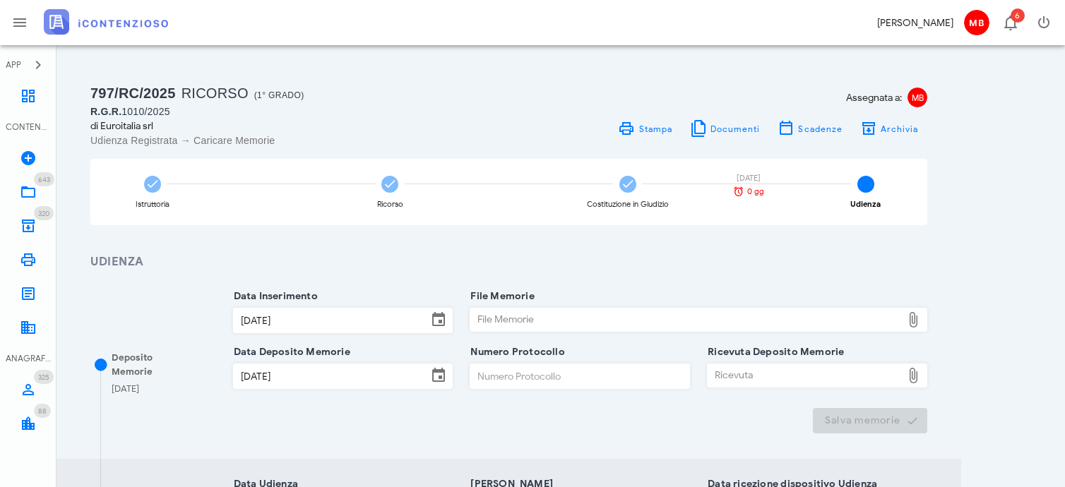
click at [474, 314] on div "File Memorie" at bounding box center [685, 320] width 431 height 23
type input "C:\fakepath\memorie.pdf"
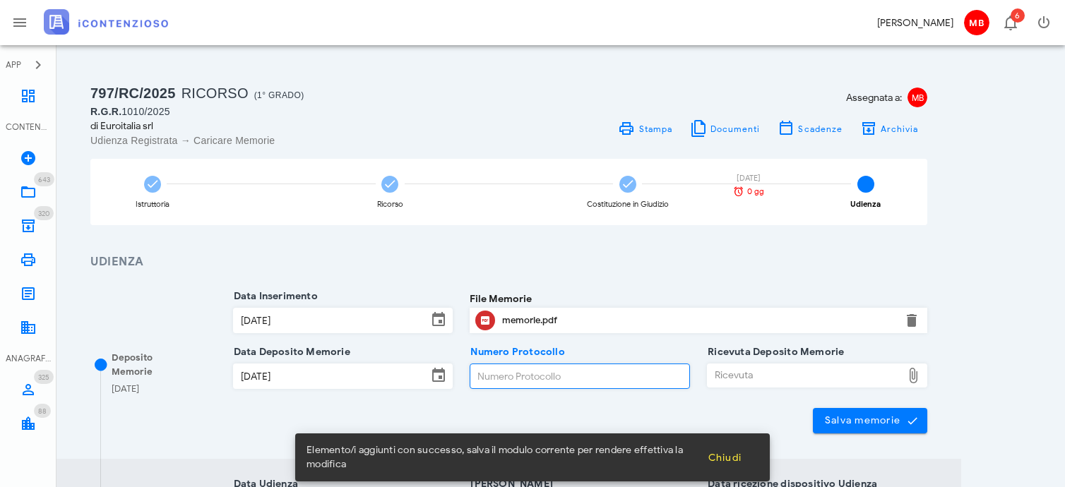
click at [501, 371] on input "Numero Protocollo" at bounding box center [579, 376] width 219 height 24
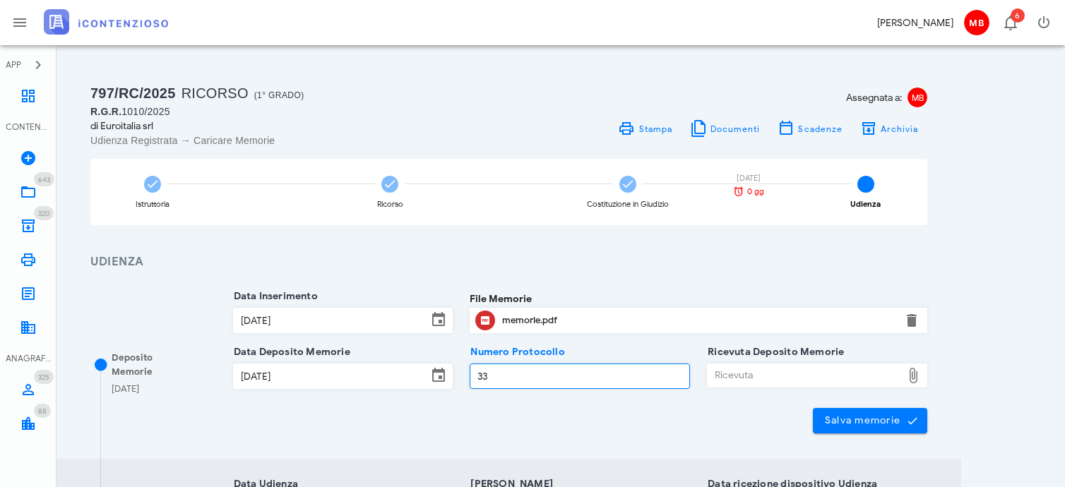
type input "33"
click at [748, 383] on div "Ricevuta" at bounding box center [805, 375] width 194 height 23
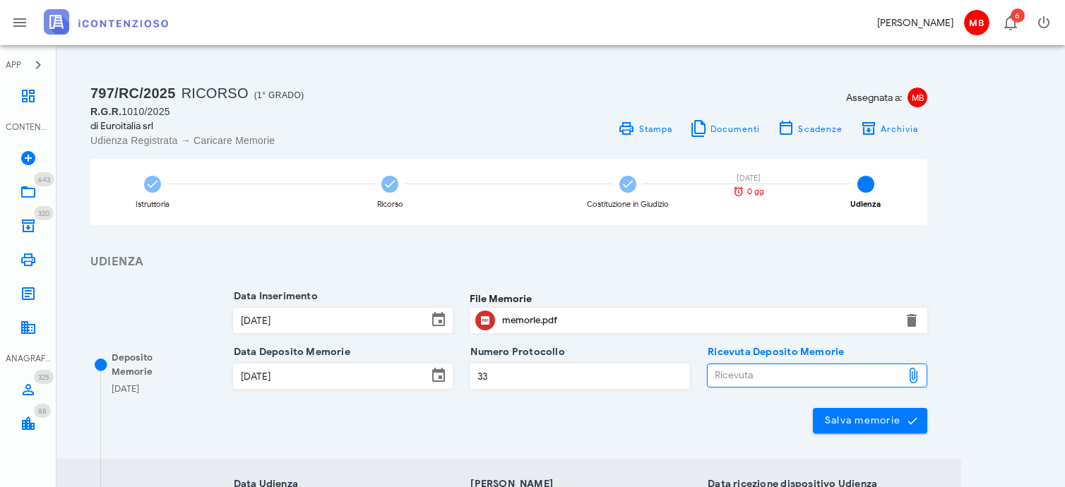
click at [782, 378] on div "Ricevuta" at bounding box center [805, 375] width 194 height 23
type input "C:\fakepath\Presa in carico della pratica con ricevuta_ 25100212473050152..eml"
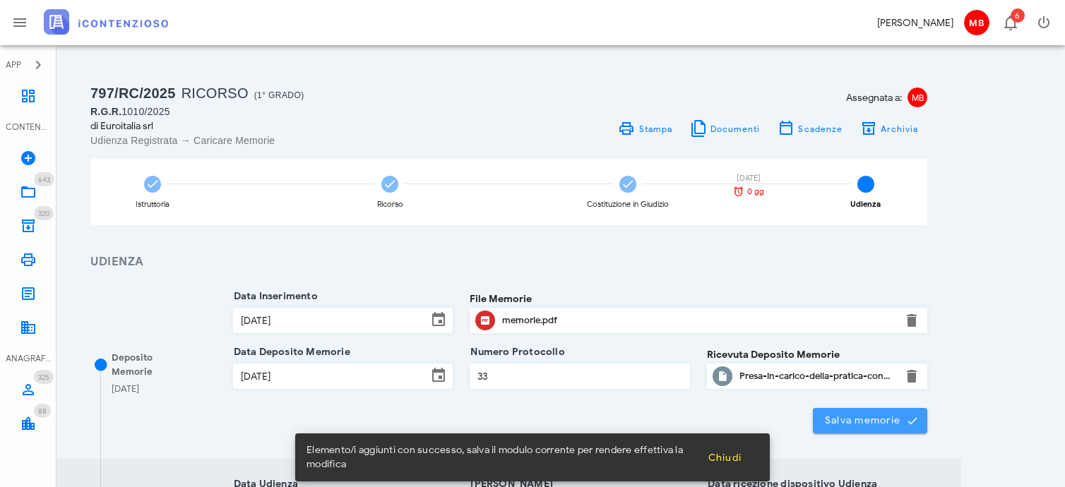
click at [868, 426] on span "Salva memorie" at bounding box center [870, 420] width 92 height 13
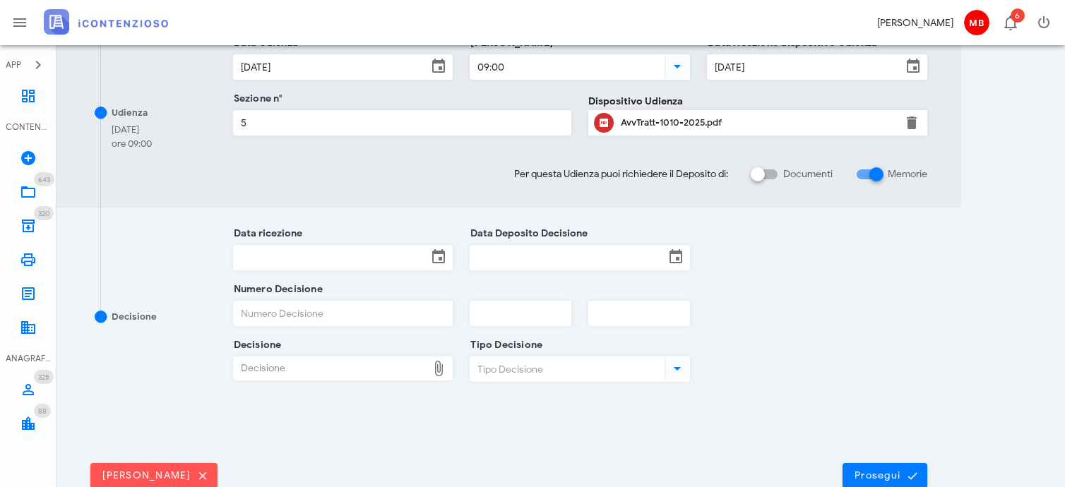
scroll to position [524, 0]
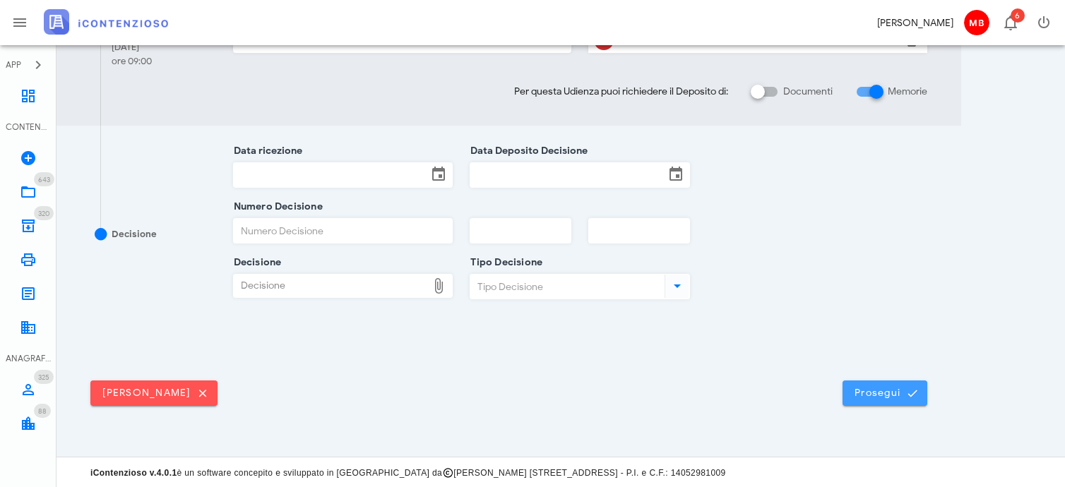
click at [862, 391] on span "Prosegui" at bounding box center [885, 393] width 62 height 13
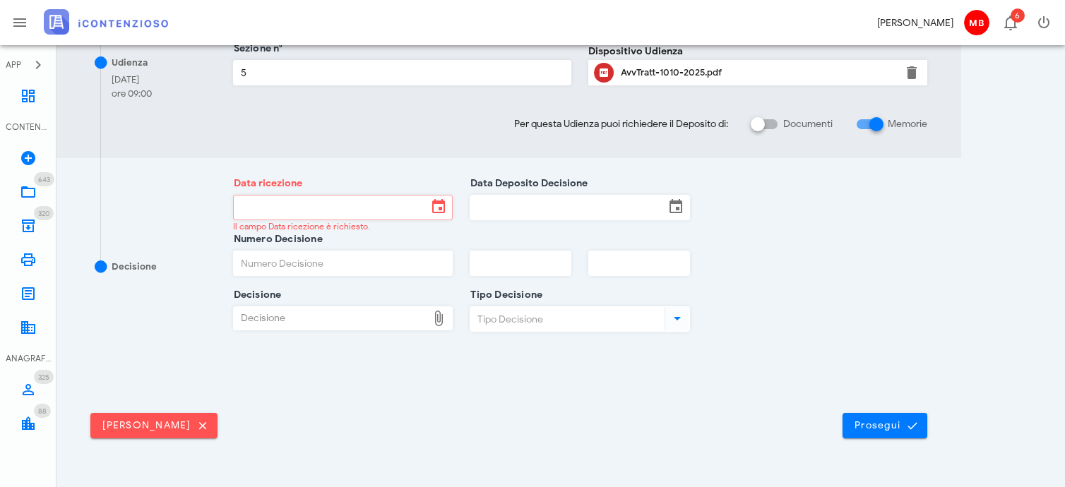
scroll to position [494, 0]
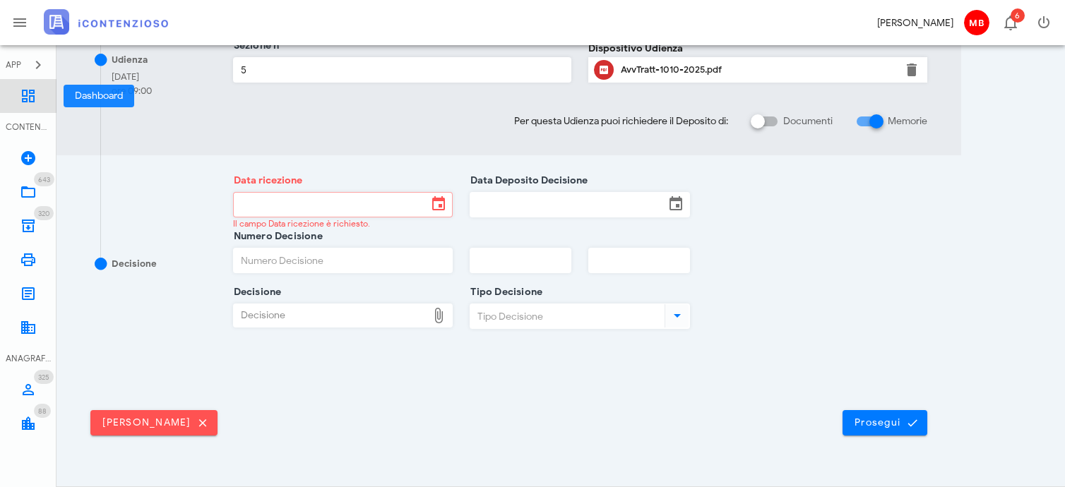
click at [37, 101] on link "Dashboard" at bounding box center [28, 96] width 56 height 34
